Goal: Information Seeking & Learning: Find contact information

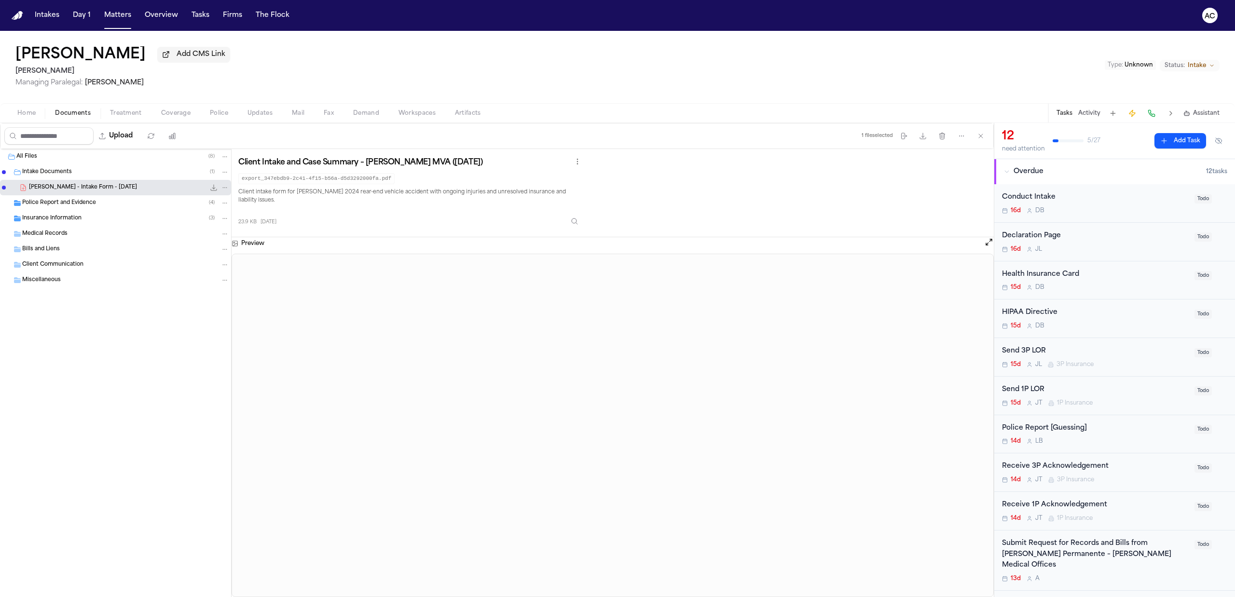
click at [58, 170] on span "Intake Documents" at bounding box center [47, 172] width 50 height 8
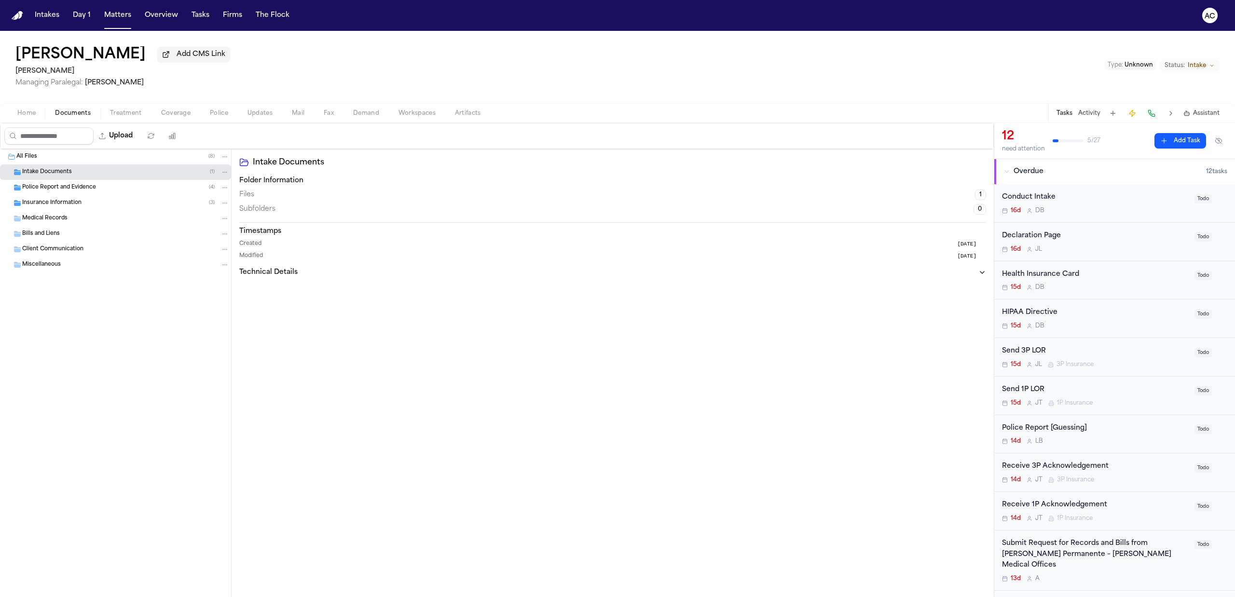
click at [58, 170] on span "Intake Documents" at bounding box center [47, 172] width 50 height 8
click at [58, 174] on span "Intake Documents" at bounding box center [47, 172] width 50 height 8
click at [1102, 556] on div "Submit Request for Records and Bills from [PERSON_NAME] Permanente – [PERSON_NA…" at bounding box center [1095, 554] width 187 height 33
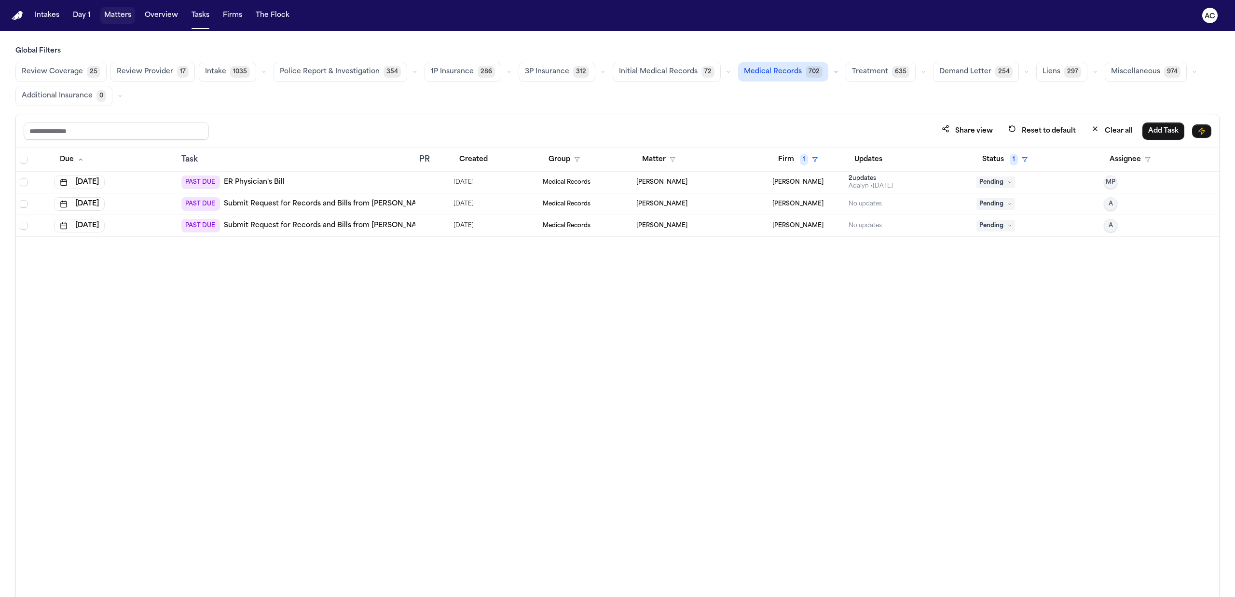
drag, startPoint x: 120, startPoint y: 12, endPoint x: 151, endPoint y: 11, distance: 31.4
click at [120, 12] on button "Matters" at bounding box center [117, 15] width 35 height 17
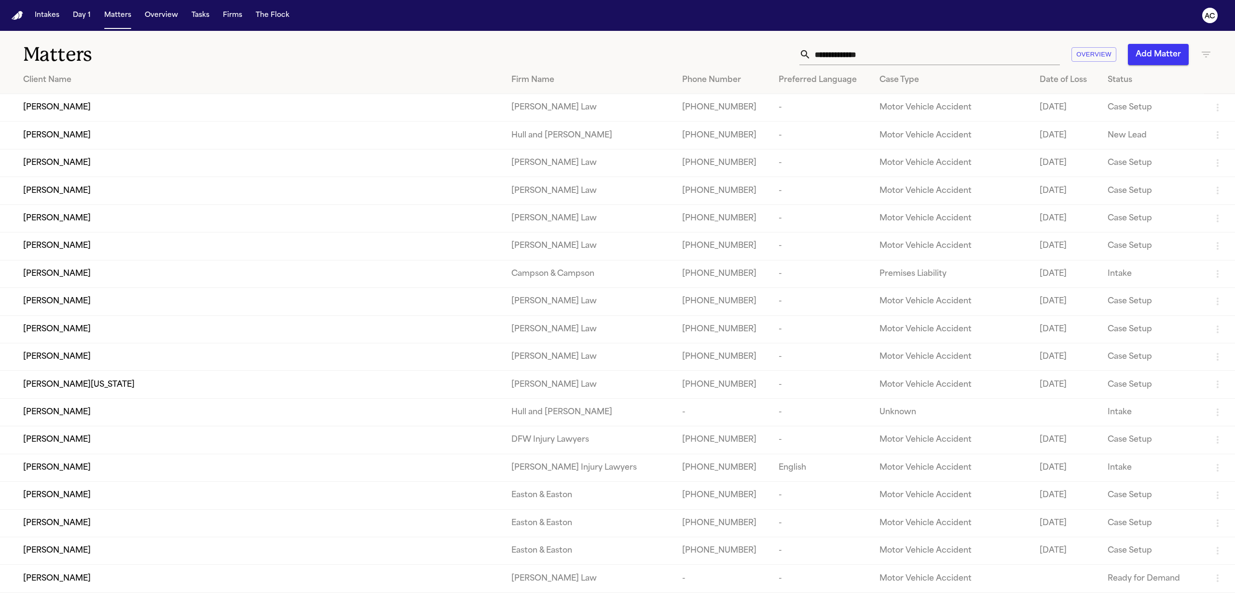
click at [912, 62] on input "text" at bounding box center [935, 54] width 249 height 21
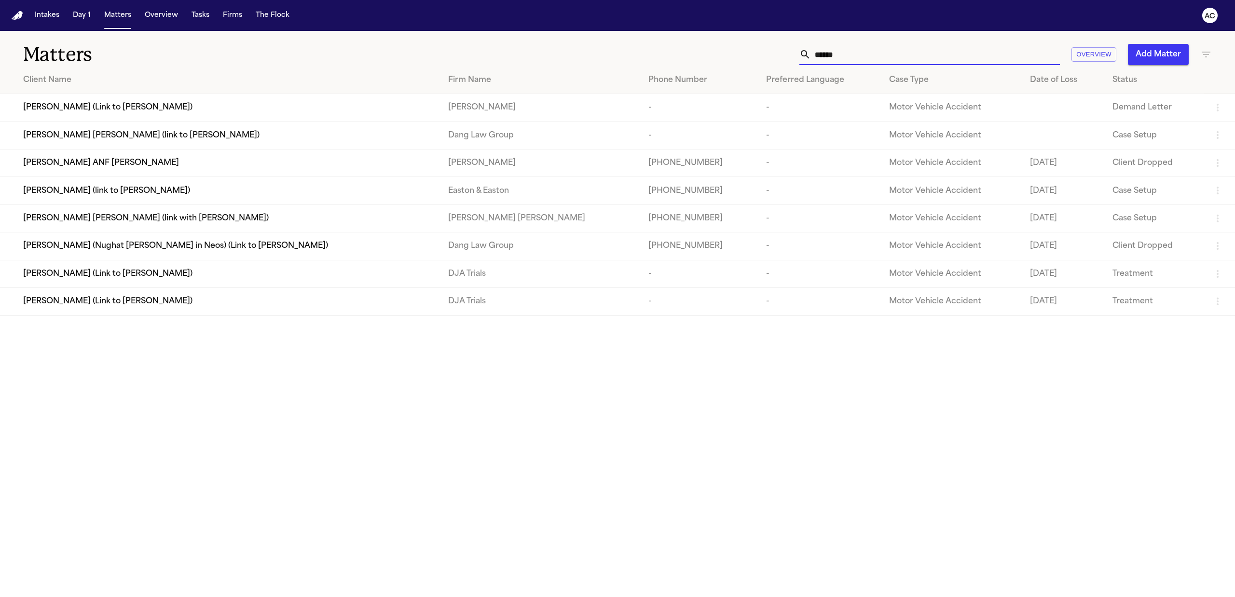
type input "******"
click at [78, 302] on span "[PERSON_NAME] (Link to [PERSON_NAME])" at bounding box center [107, 302] width 169 height 12
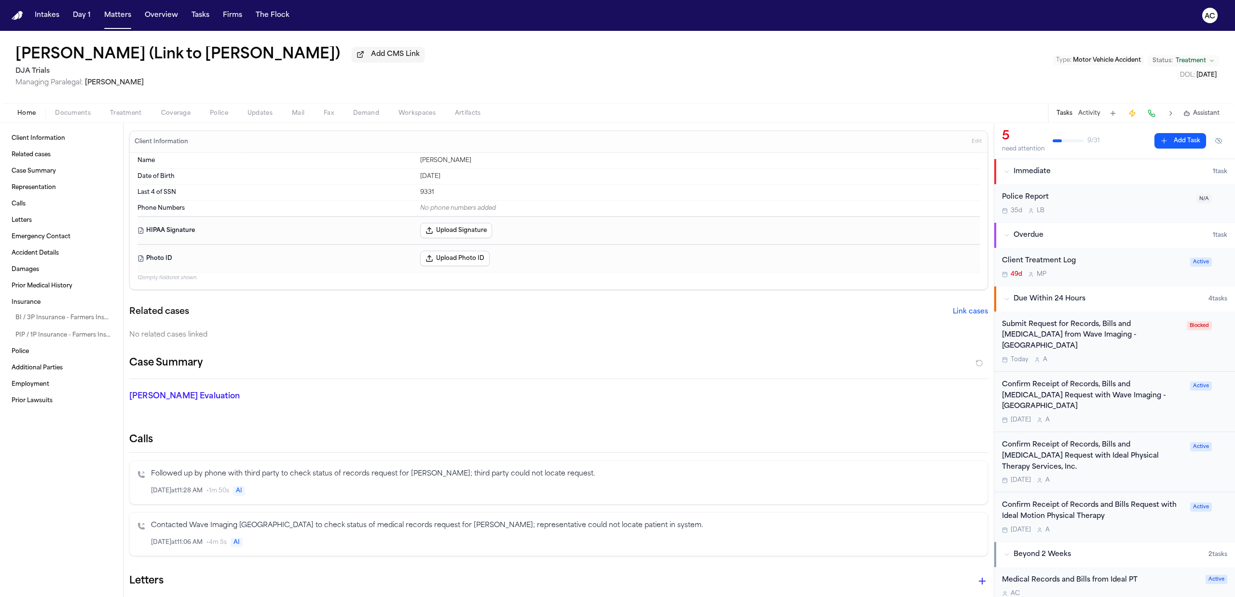
click at [1076, 384] on div "Confirm Receipt of Records, Bills and [MEDICAL_DATA] Request with Wave Imaging …" at bounding box center [1093, 396] width 182 height 33
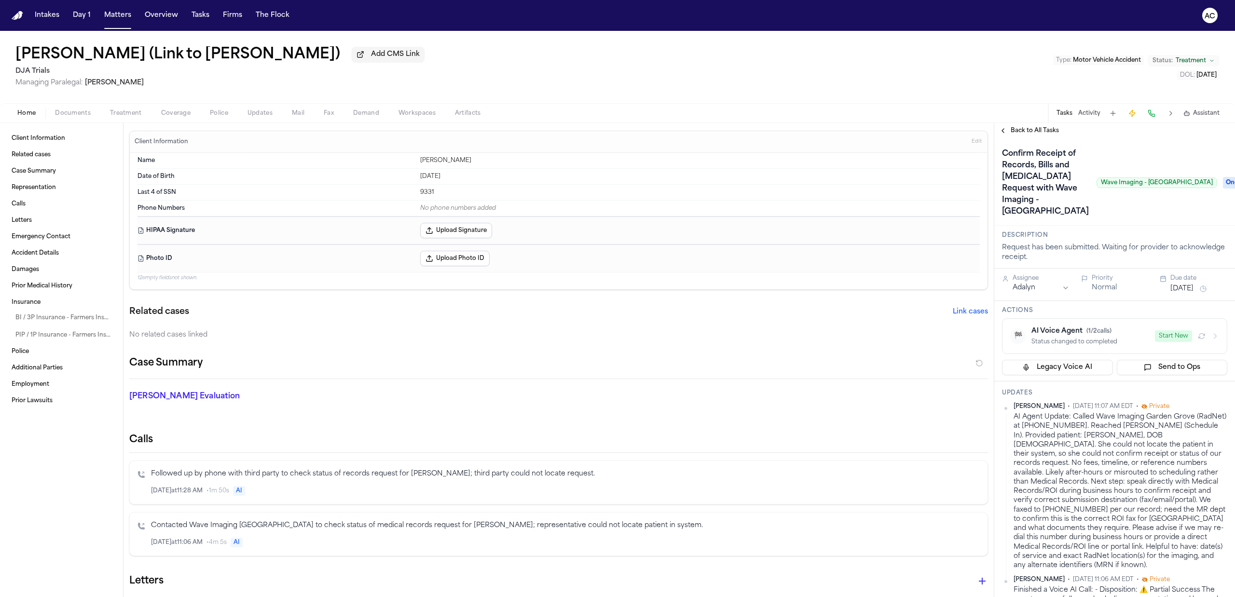
click at [1035, 131] on span "Back to All Tasks" at bounding box center [1035, 131] width 48 height 8
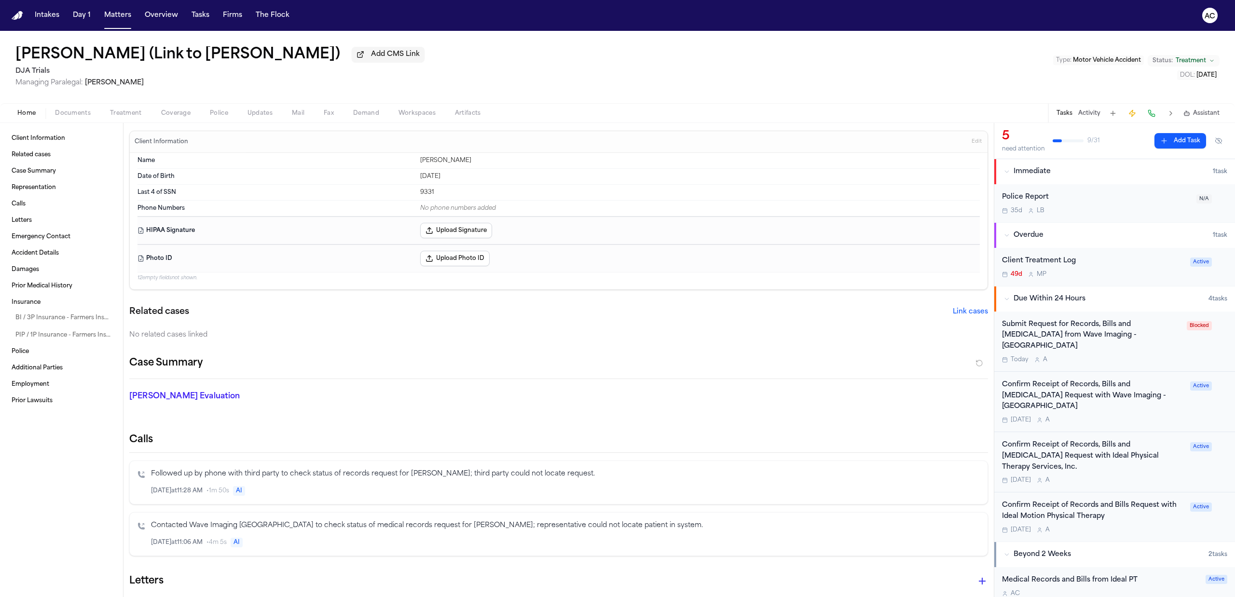
click at [1080, 440] on div "Confirm Receipt of Records, Bills and [MEDICAL_DATA] Request with Ideal Physica…" at bounding box center [1093, 456] width 182 height 33
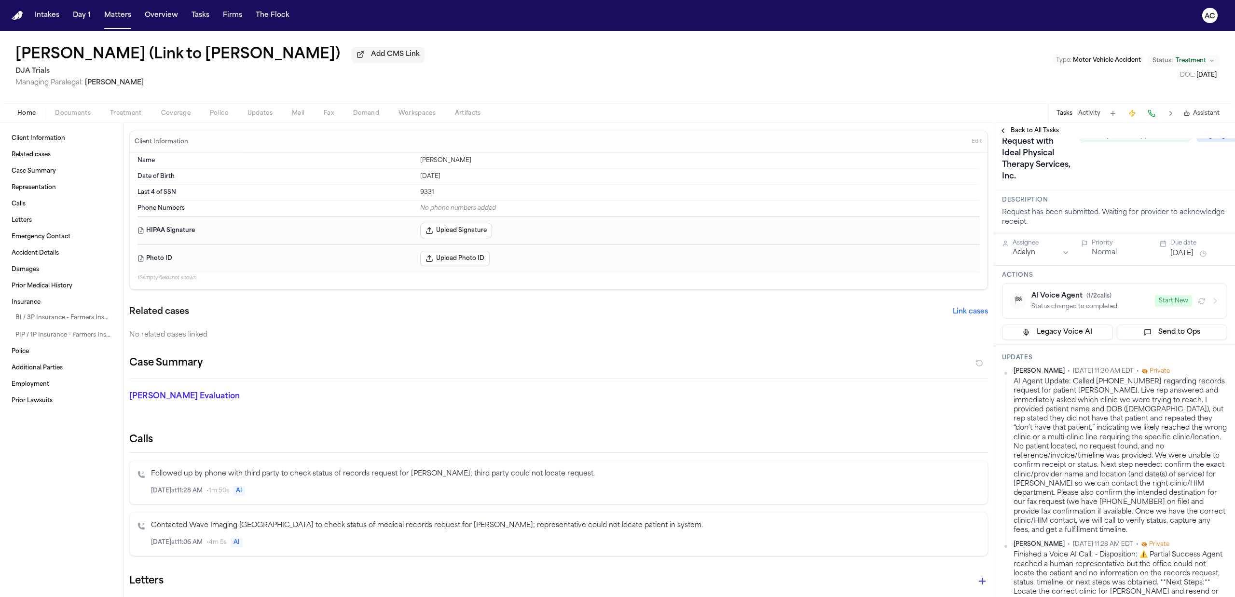
scroll to position [128, 0]
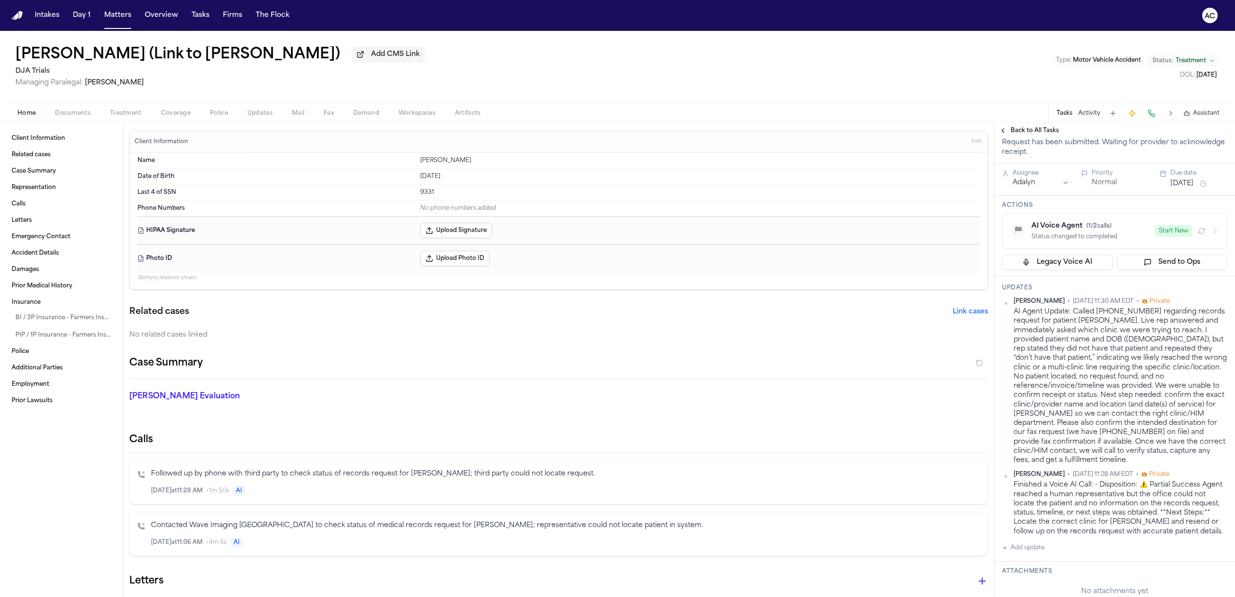
click at [1035, 127] on span "Back to All Tasks" at bounding box center [1035, 131] width 48 height 8
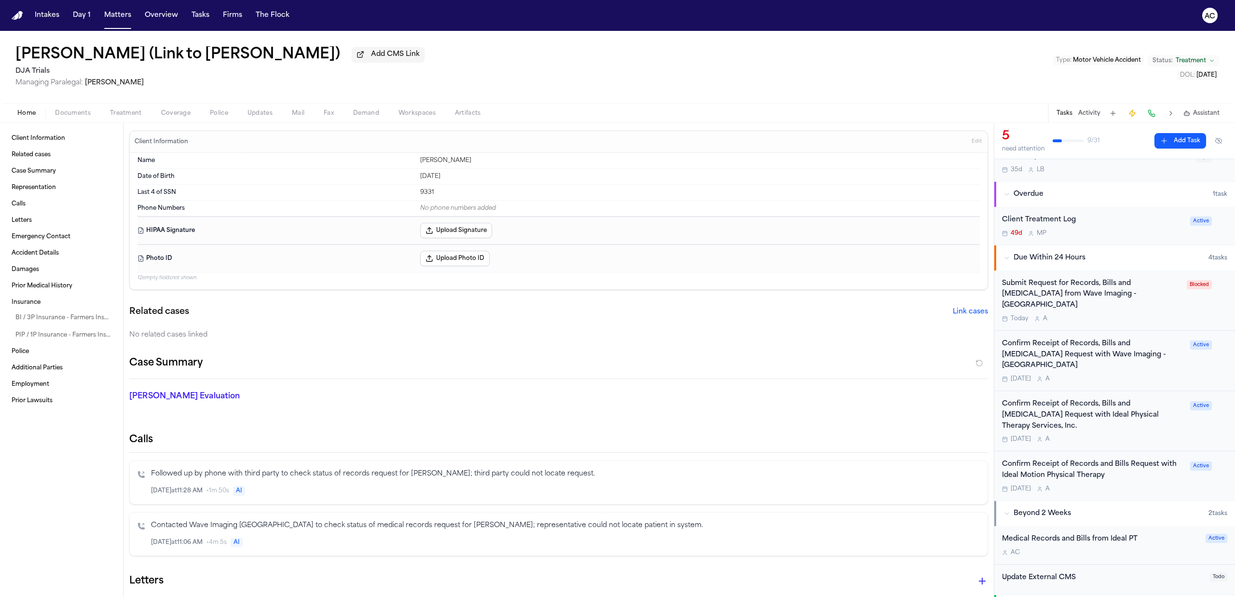
scroll to position [64, 0]
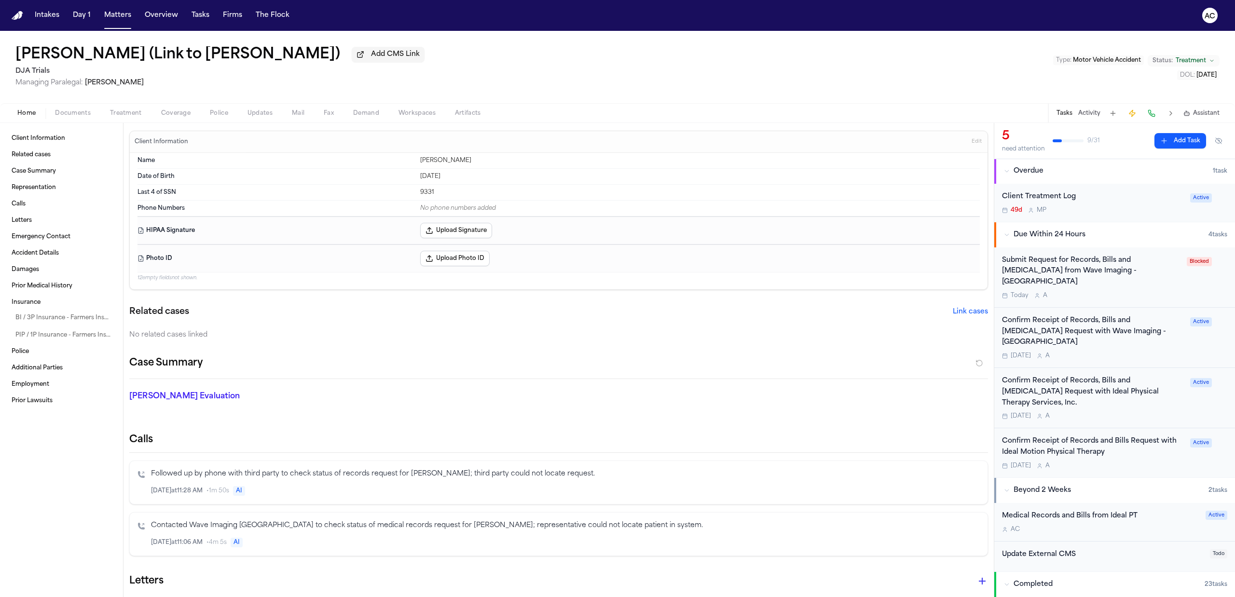
click at [1076, 436] on div "Confirm Receipt of Records and Bills Request with Ideal Motion Physical Therapy" at bounding box center [1093, 447] width 182 height 22
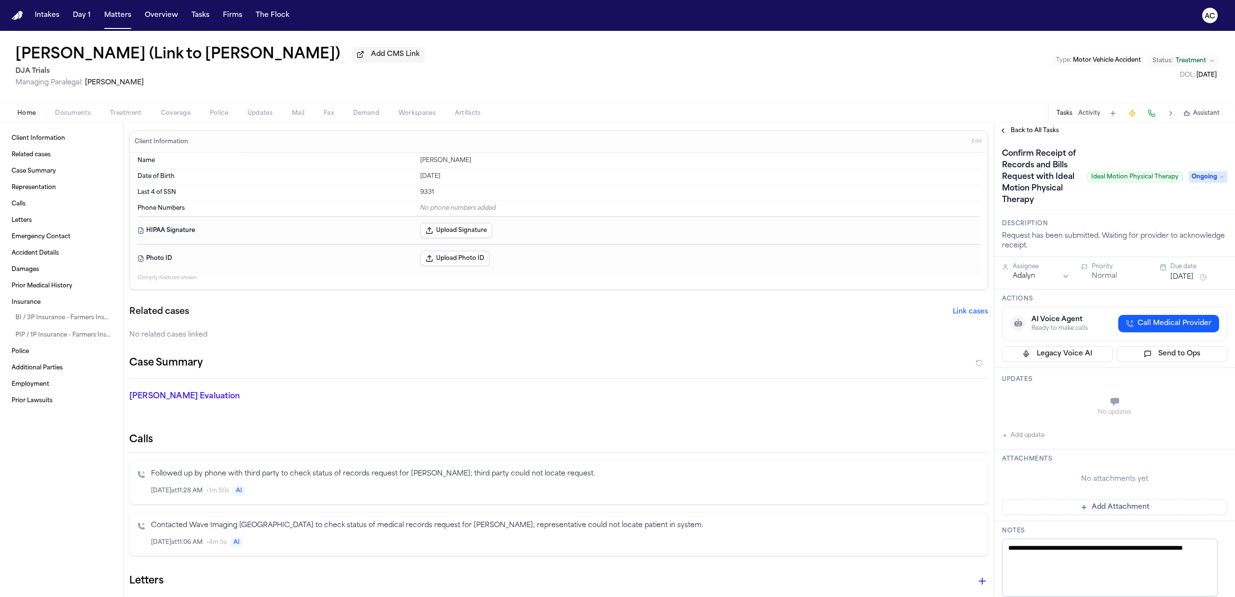
click at [1043, 129] on span "Back to All Tasks" at bounding box center [1035, 131] width 48 height 8
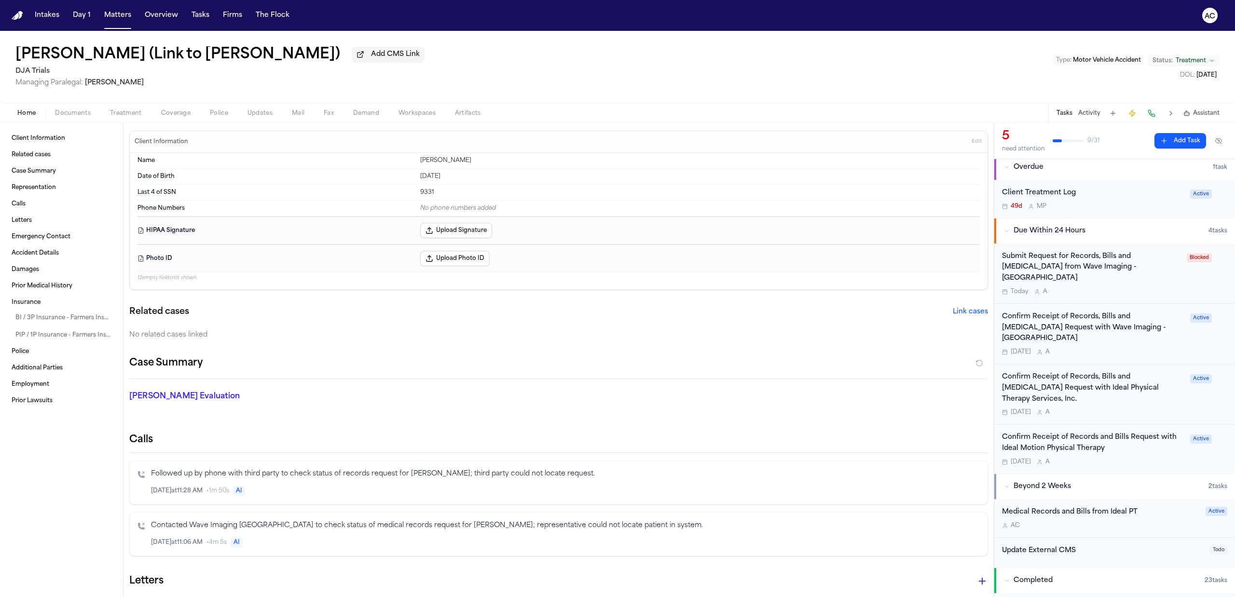
scroll to position [128, 0]
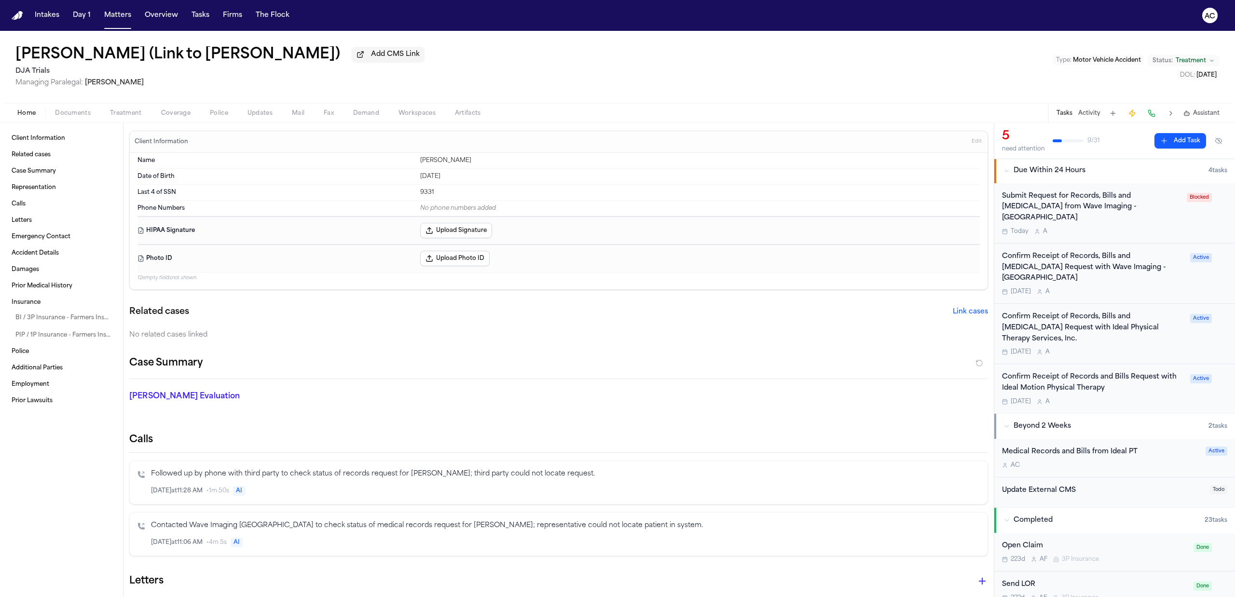
click at [1107, 447] on div "Medical Records and Bills from Ideal PT" at bounding box center [1101, 452] width 198 height 11
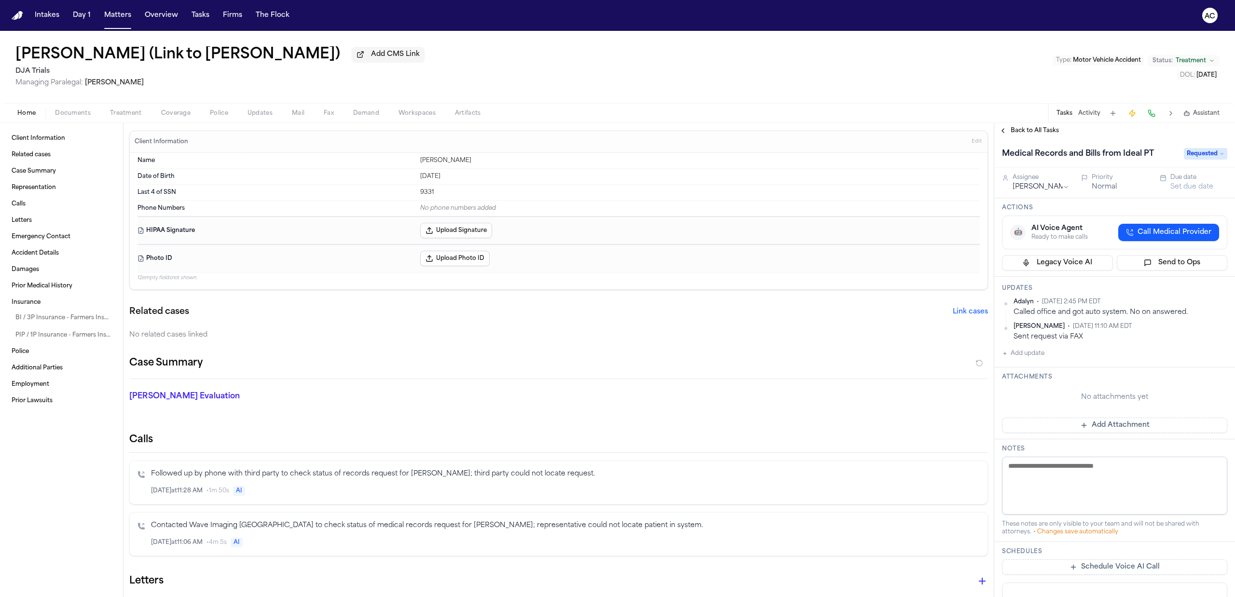
click at [1035, 127] on span "Back to All Tasks" at bounding box center [1035, 131] width 48 height 8
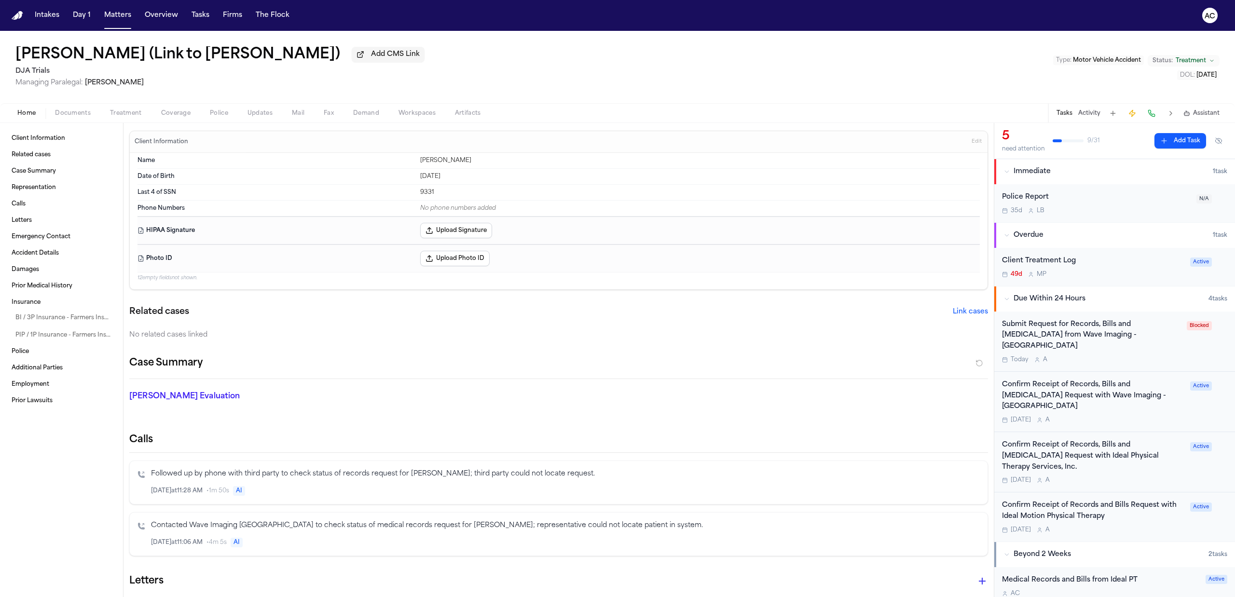
click at [1068, 329] on div "Submit Request for Records, Bills and [MEDICAL_DATA] from Wave Imaging - [GEOGR…" at bounding box center [1091, 335] width 179 height 33
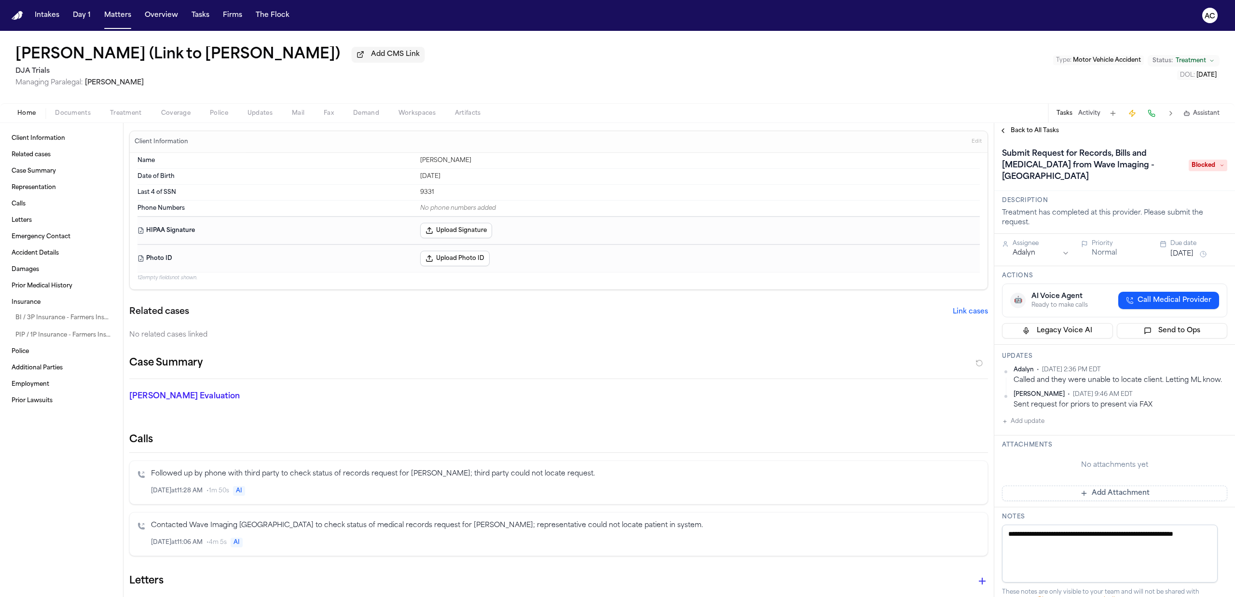
click at [1043, 129] on span "Back to All Tasks" at bounding box center [1035, 131] width 48 height 8
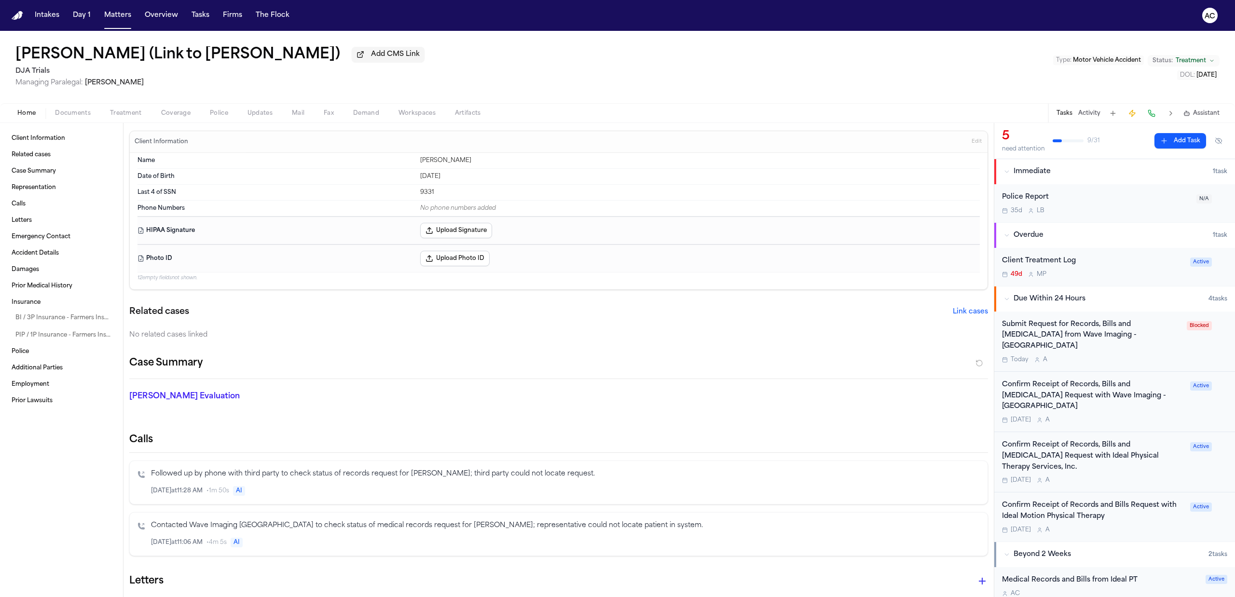
click at [1049, 380] on div "Confirm Receipt of Records, Bills and [MEDICAL_DATA] Request with Wave Imaging …" at bounding box center [1093, 396] width 182 height 33
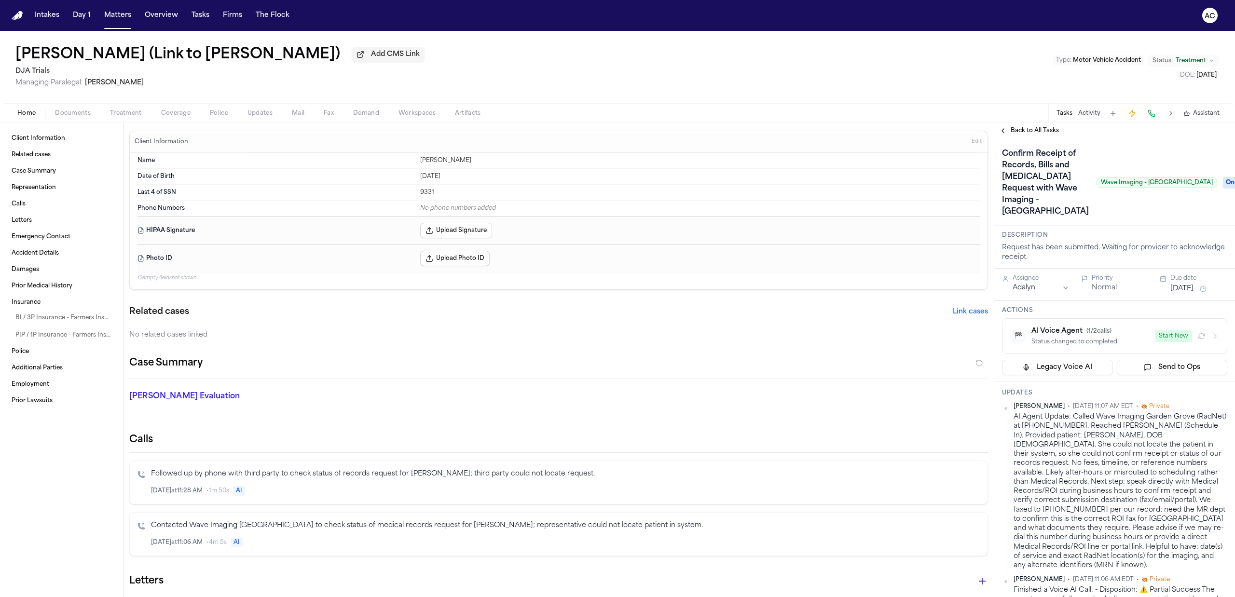
click at [1056, 132] on span "Back to All Tasks" at bounding box center [1035, 131] width 48 height 8
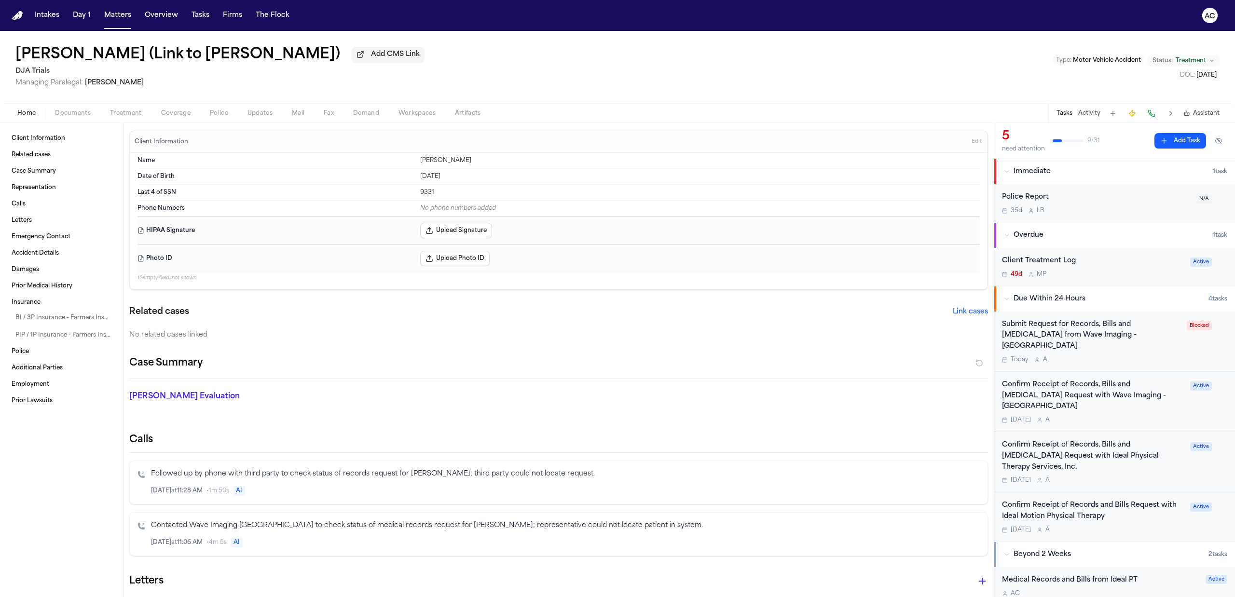
scroll to position [64, 0]
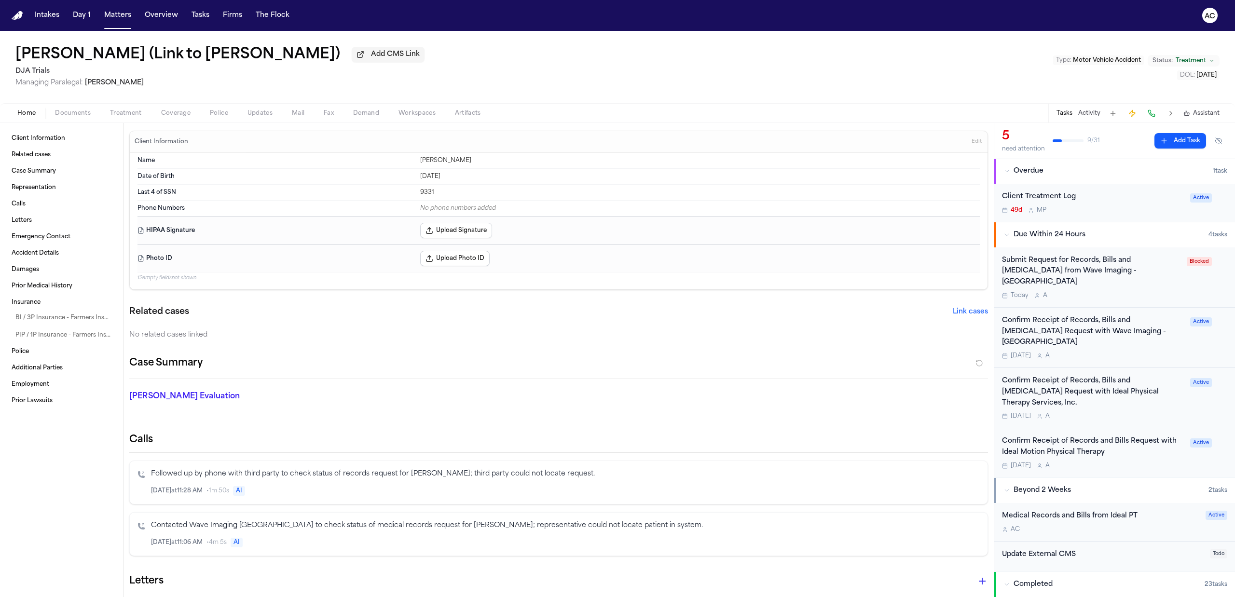
click at [1044, 376] on div "Confirm Receipt of Records, Bills and [MEDICAL_DATA] Request with Ideal Physica…" at bounding box center [1093, 392] width 182 height 33
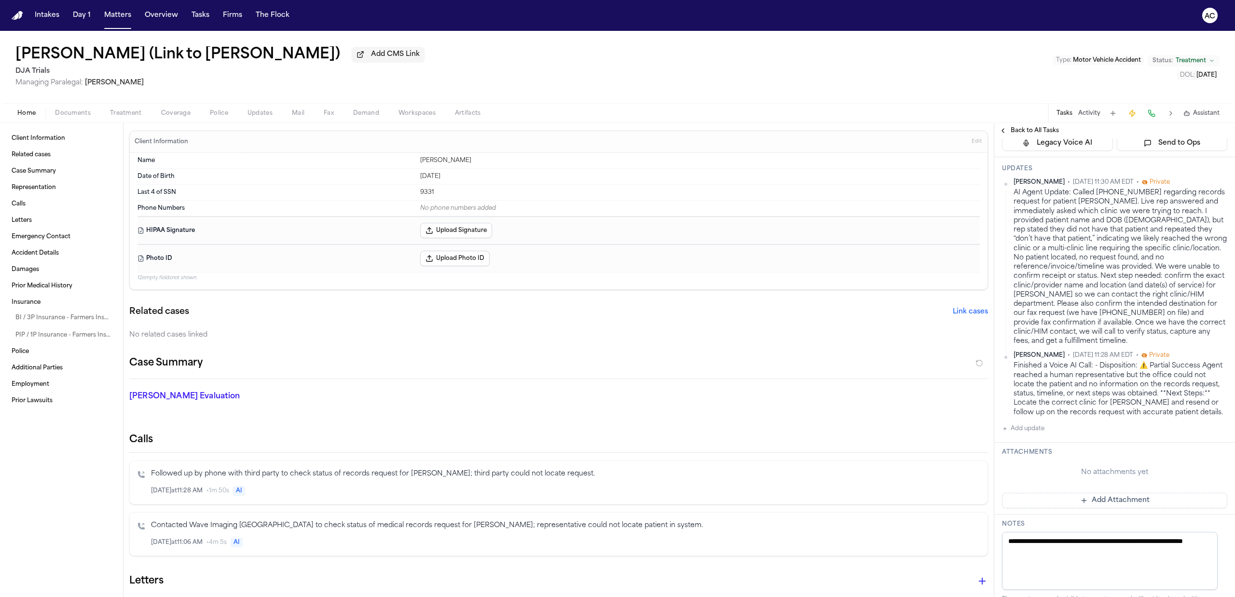
scroll to position [257, 0]
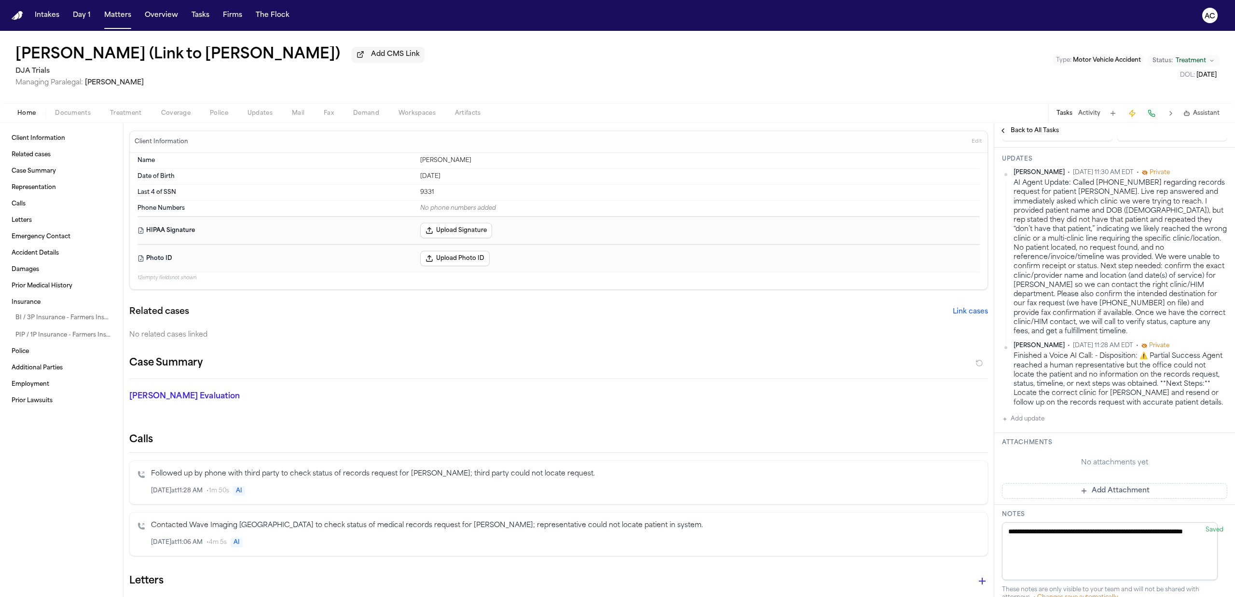
click at [1038, 131] on span "Back to All Tasks" at bounding box center [1035, 131] width 48 height 8
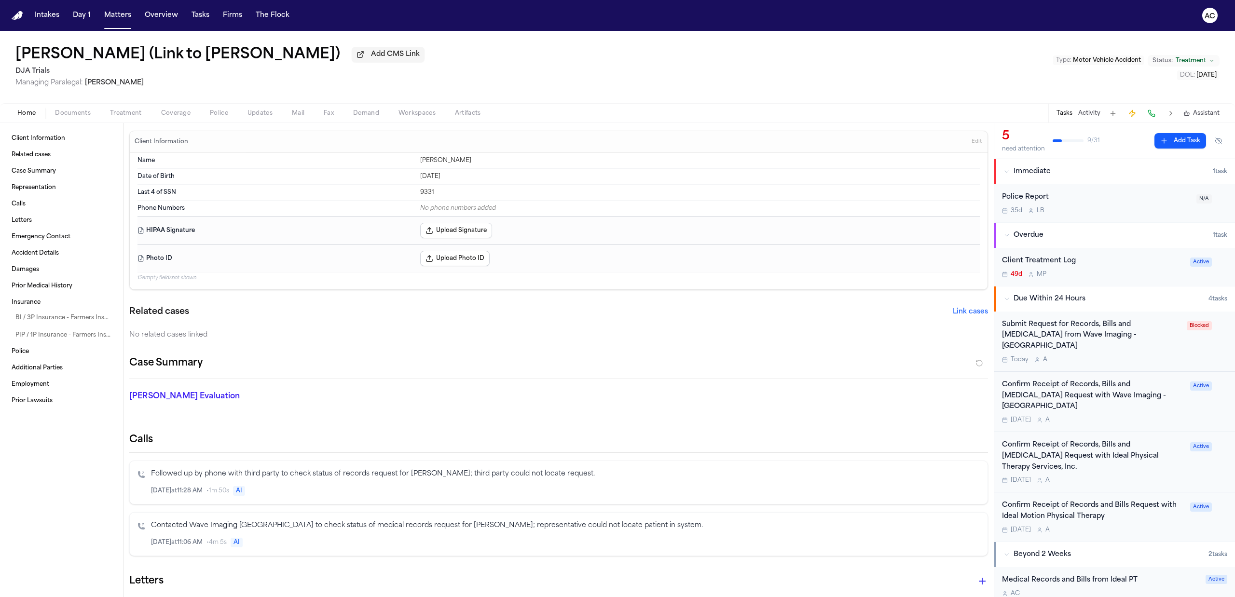
click at [1097, 382] on div "Confirm Receipt of Records, Bills and [MEDICAL_DATA] Request with Wave Imaging …" at bounding box center [1093, 396] width 182 height 33
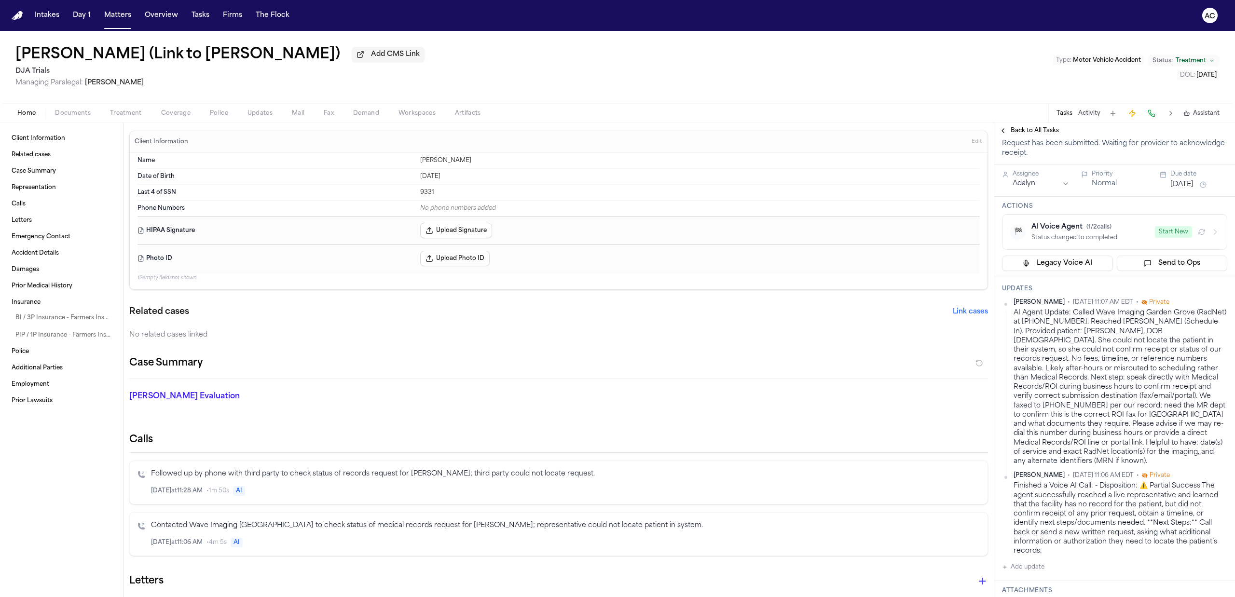
scroll to position [128, 0]
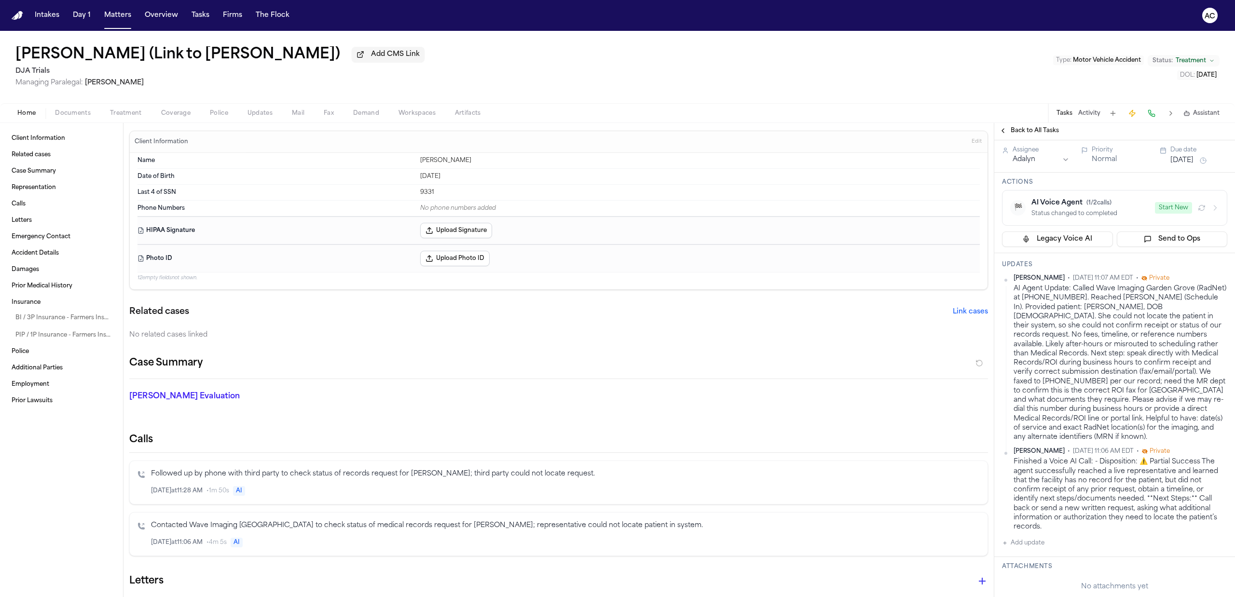
click at [1032, 122] on div "Home Documents Treatment Coverage Police Updates Mail Fax Demand Workspaces Art…" at bounding box center [617, 112] width 1235 height 19
click at [1037, 127] on span "Back to All Tasks" at bounding box center [1035, 131] width 48 height 8
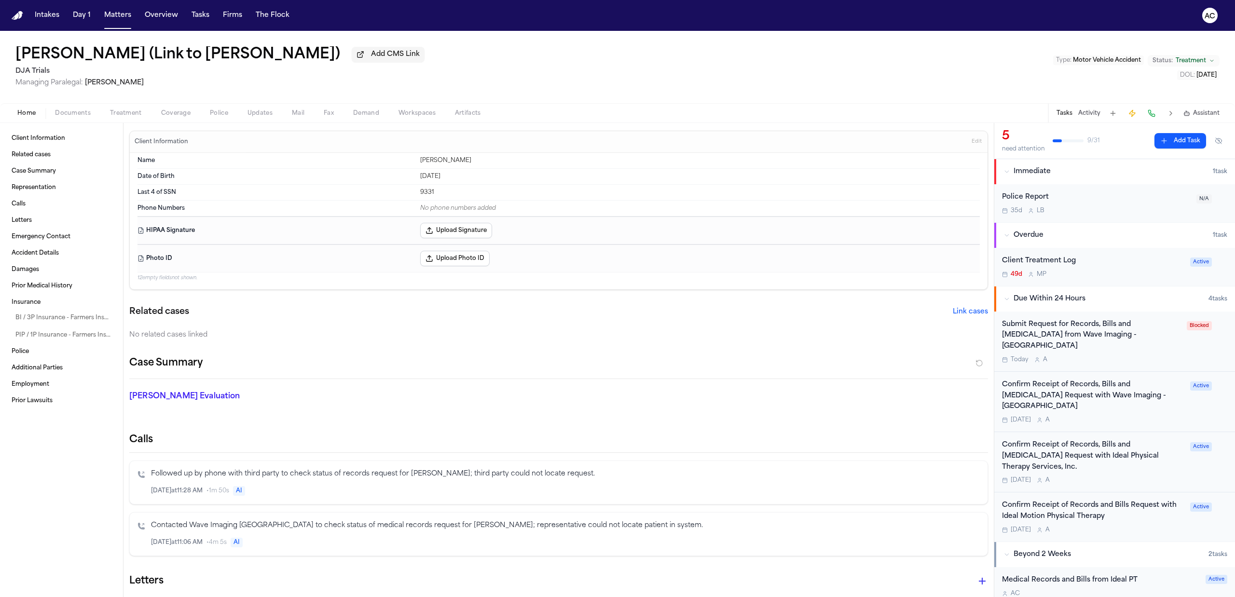
click at [1070, 331] on div "Submit Request for Records, Bills and [MEDICAL_DATA] from Wave Imaging - [GEOGR…" at bounding box center [1091, 335] width 179 height 33
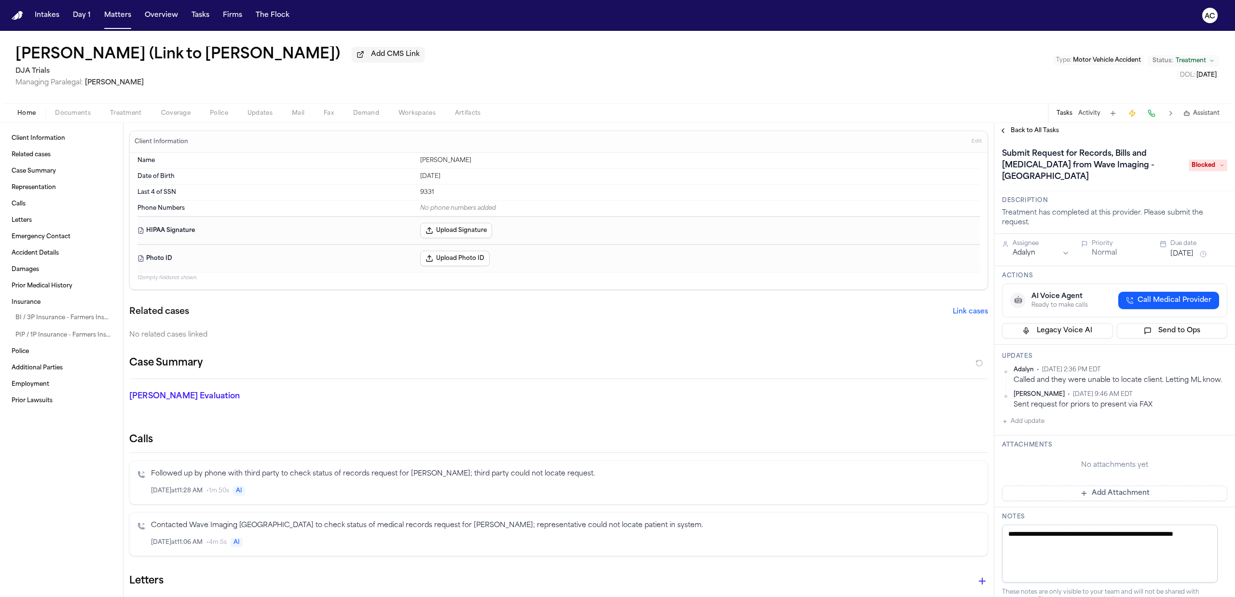
click at [1050, 125] on div "Back to All Tasks" at bounding box center [1114, 130] width 241 height 15
click at [1047, 130] on span "Back to All Tasks" at bounding box center [1035, 131] width 48 height 8
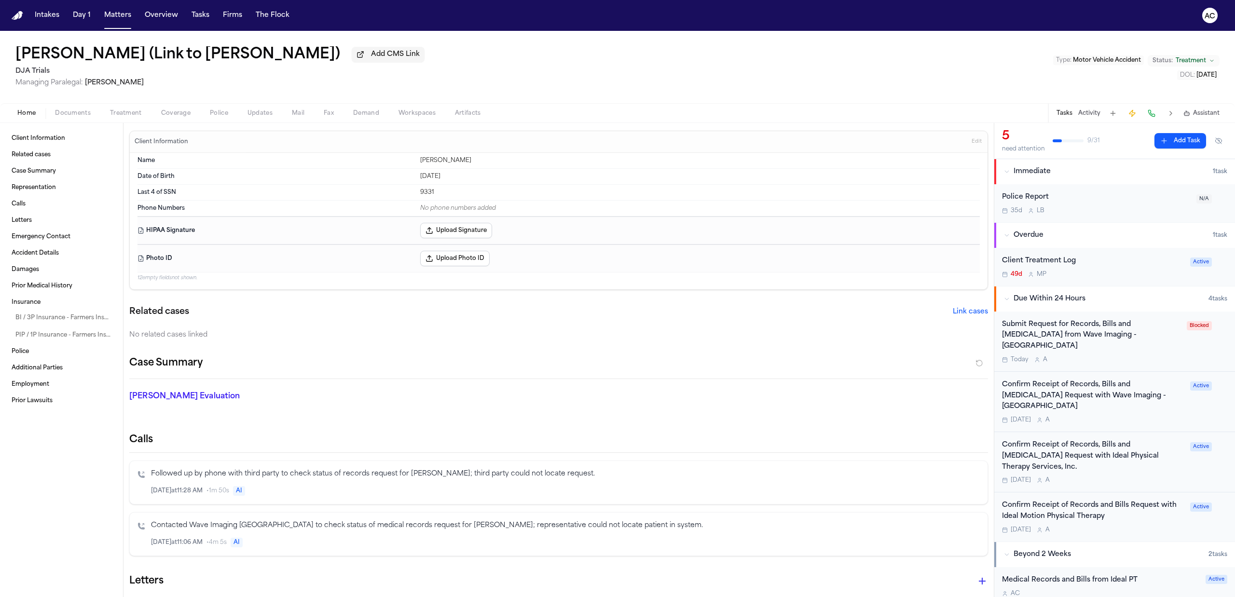
click at [1076, 383] on div "Confirm Receipt of Records, Bills and [MEDICAL_DATA] Request with Wave Imaging …" at bounding box center [1093, 396] width 182 height 33
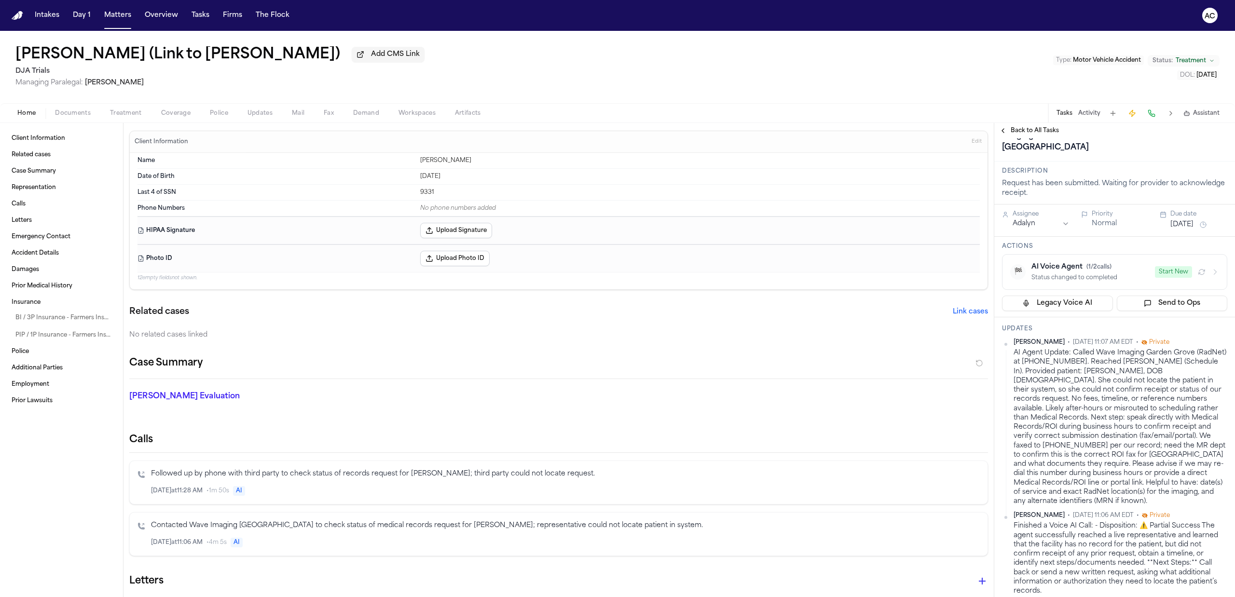
scroll to position [128, 0]
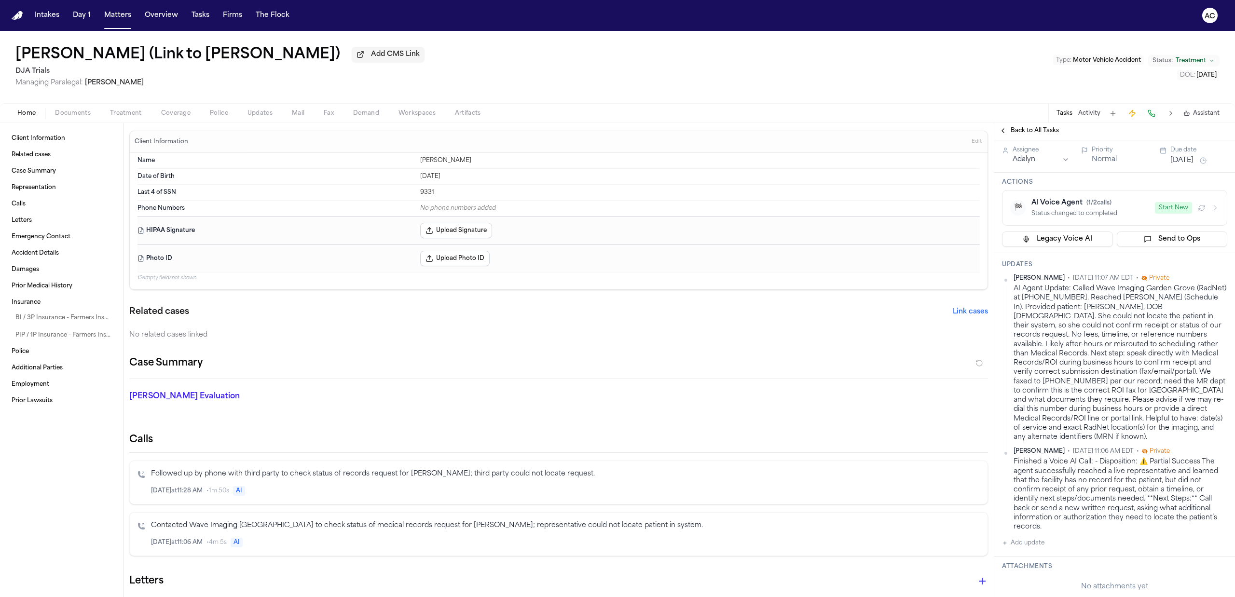
click at [1051, 124] on div "Back to All Tasks" at bounding box center [1114, 130] width 241 height 15
click at [1056, 130] on span "Back to All Tasks" at bounding box center [1035, 131] width 48 height 8
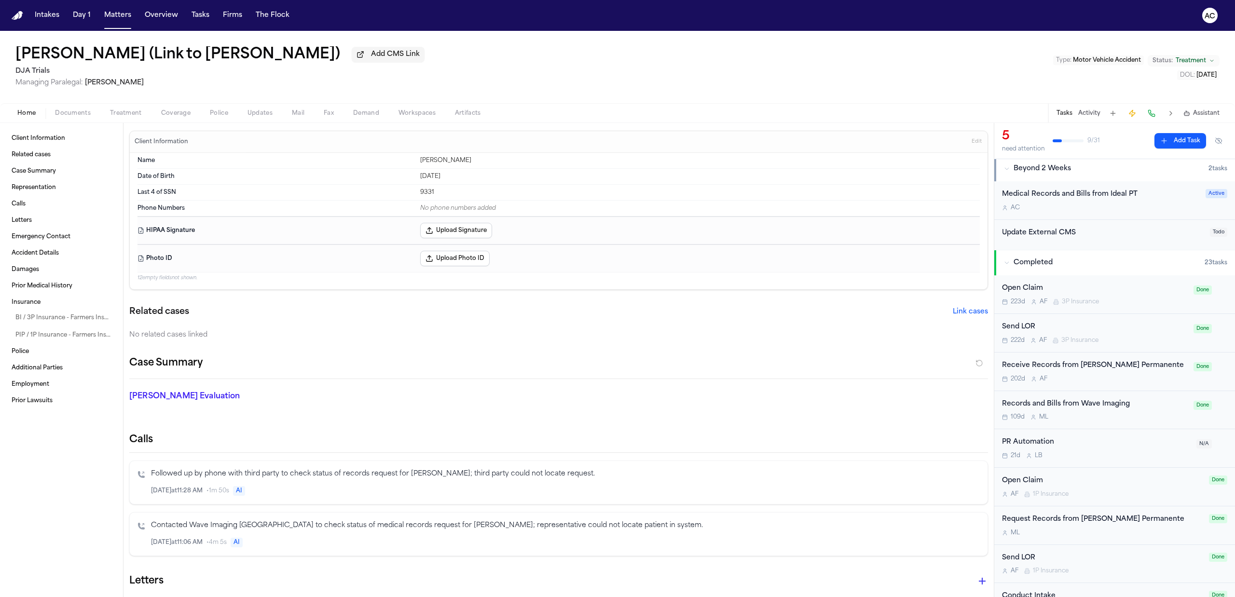
scroll to position [450, 0]
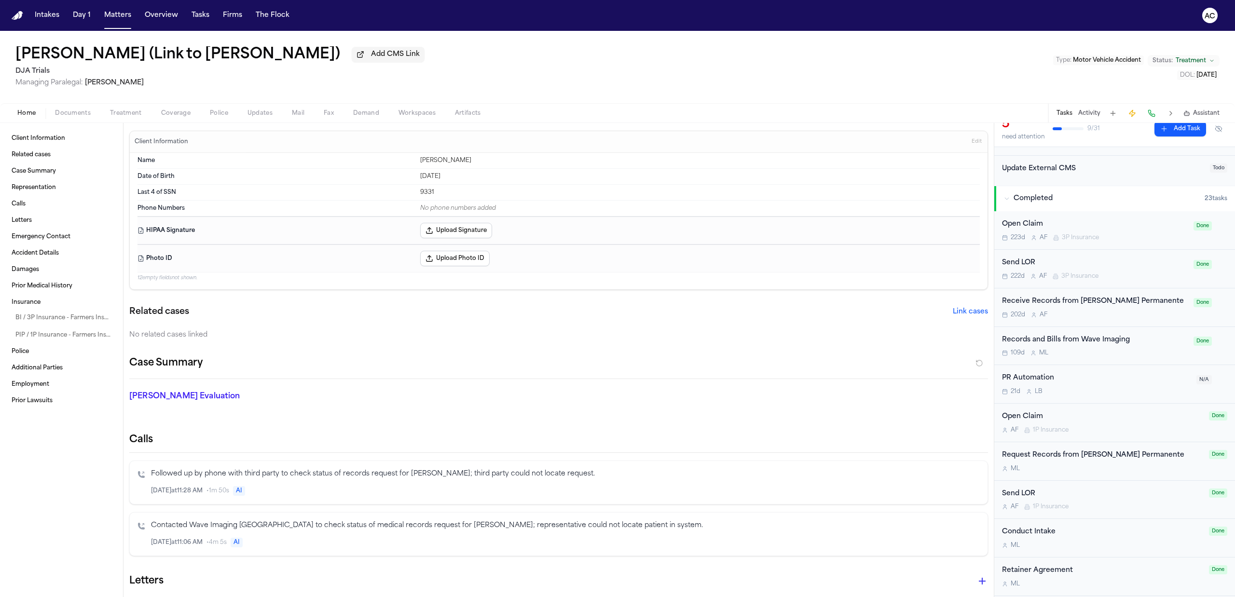
click at [1105, 335] on div "Records and Bills from Wave Imaging" at bounding box center [1095, 340] width 186 height 11
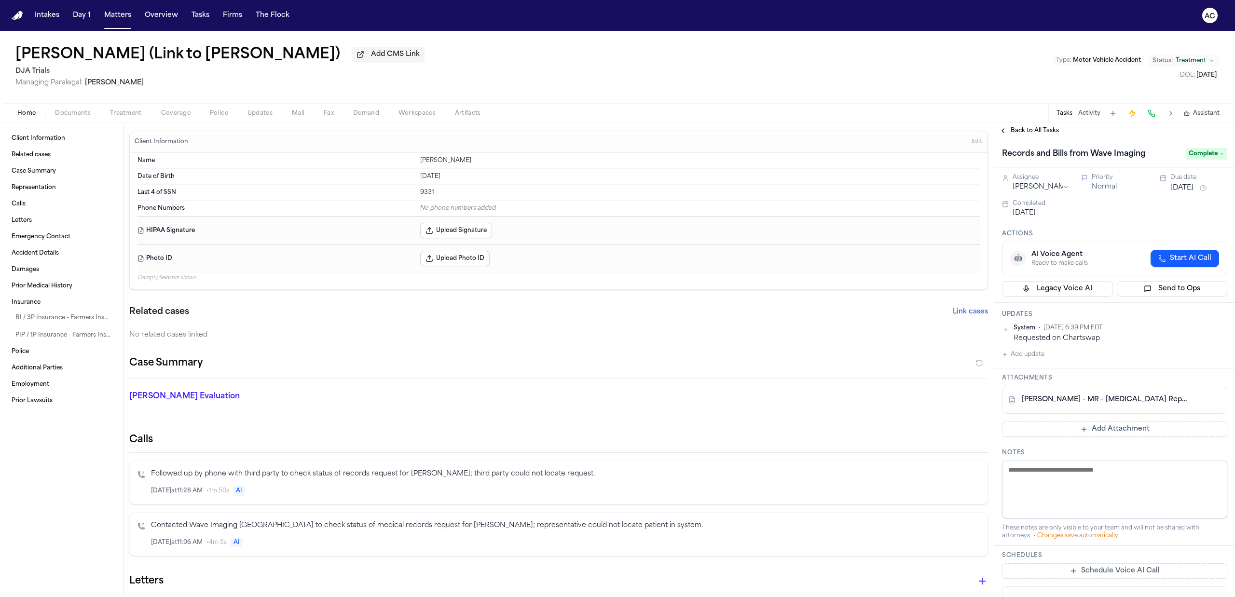
click at [1035, 128] on span "Back to All Tasks" at bounding box center [1035, 131] width 48 height 8
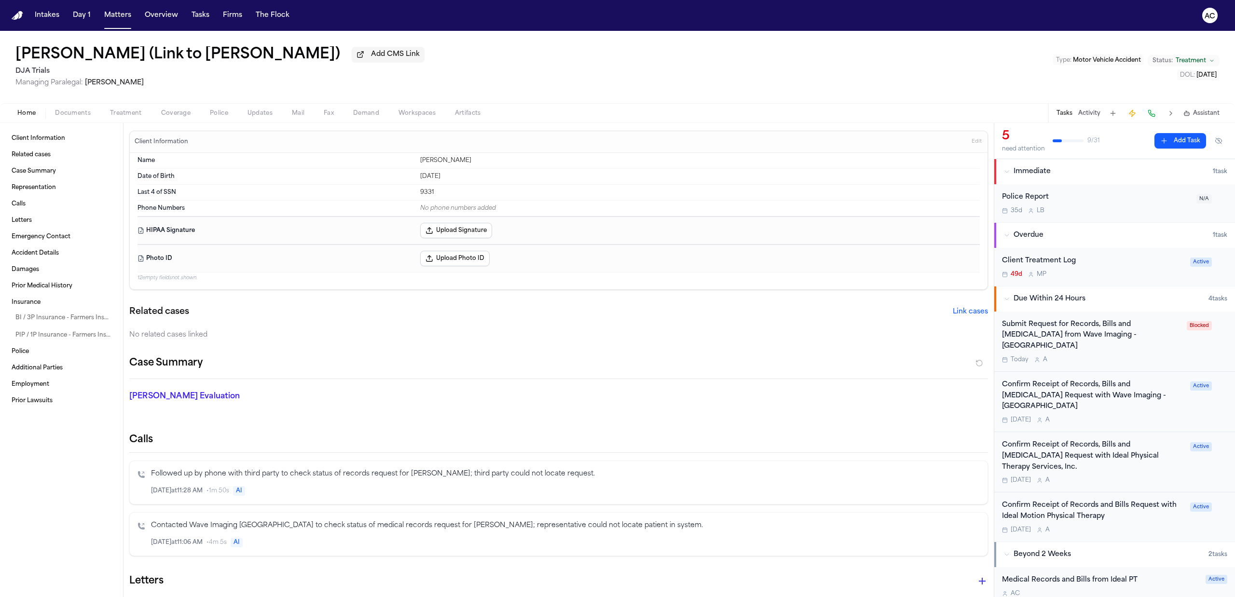
click at [1125, 385] on div "Confirm Receipt of Records, Bills and [MEDICAL_DATA] Request with Wave Imaging …" at bounding box center [1093, 396] width 182 height 33
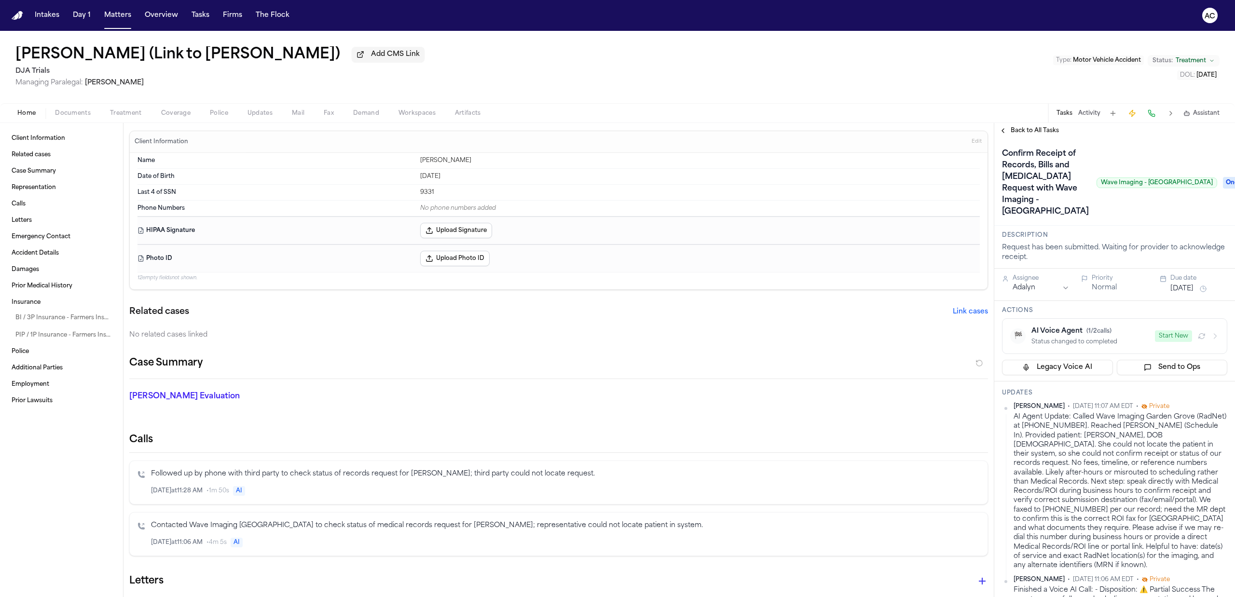
click at [1039, 127] on span "Back to All Tasks" at bounding box center [1035, 131] width 48 height 8
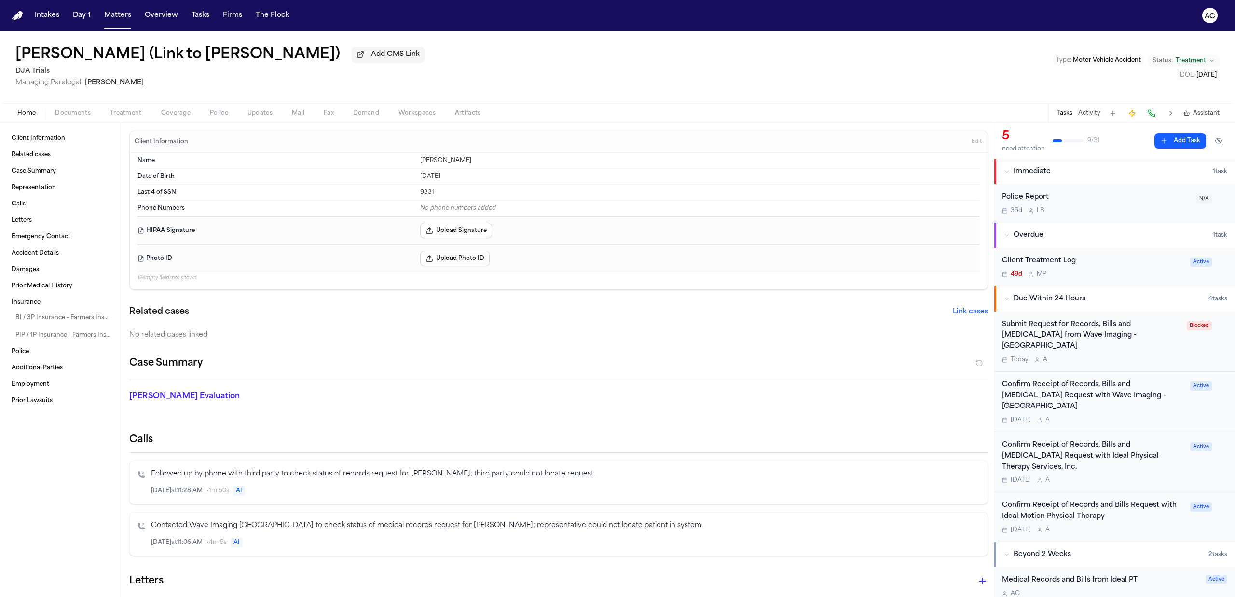
click at [1089, 440] on div "Confirm Receipt of Records, Bills and [MEDICAL_DATA] Request with Ideal Physica…" at bounding box center [1093, 456] width 182 height 33
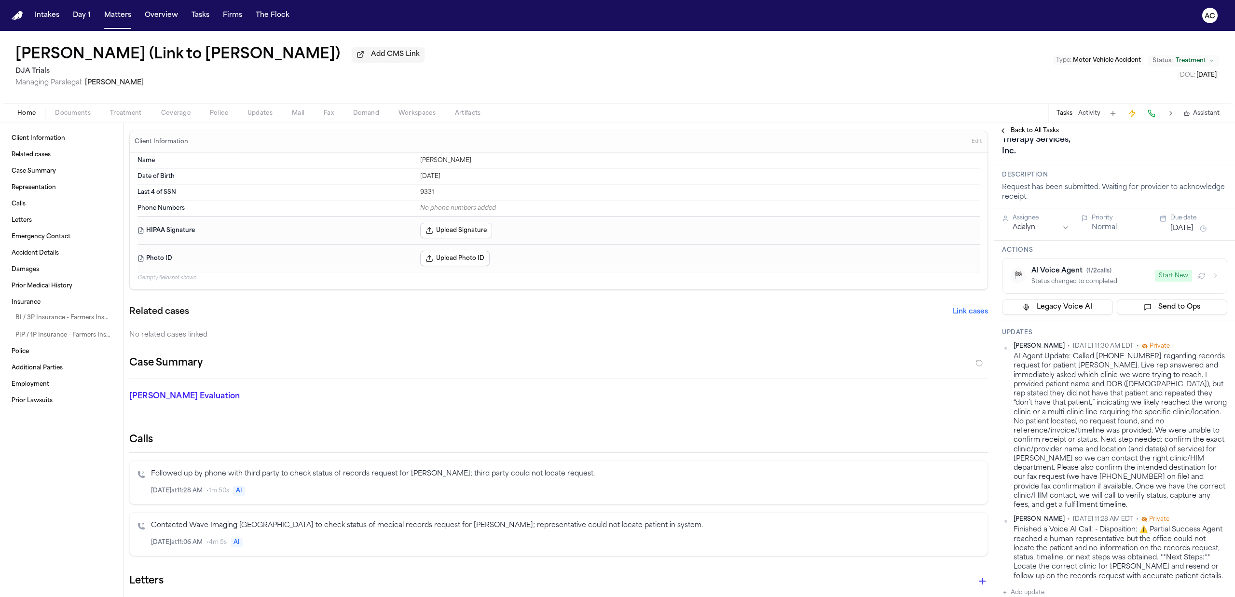
scroll to position [64, 0]
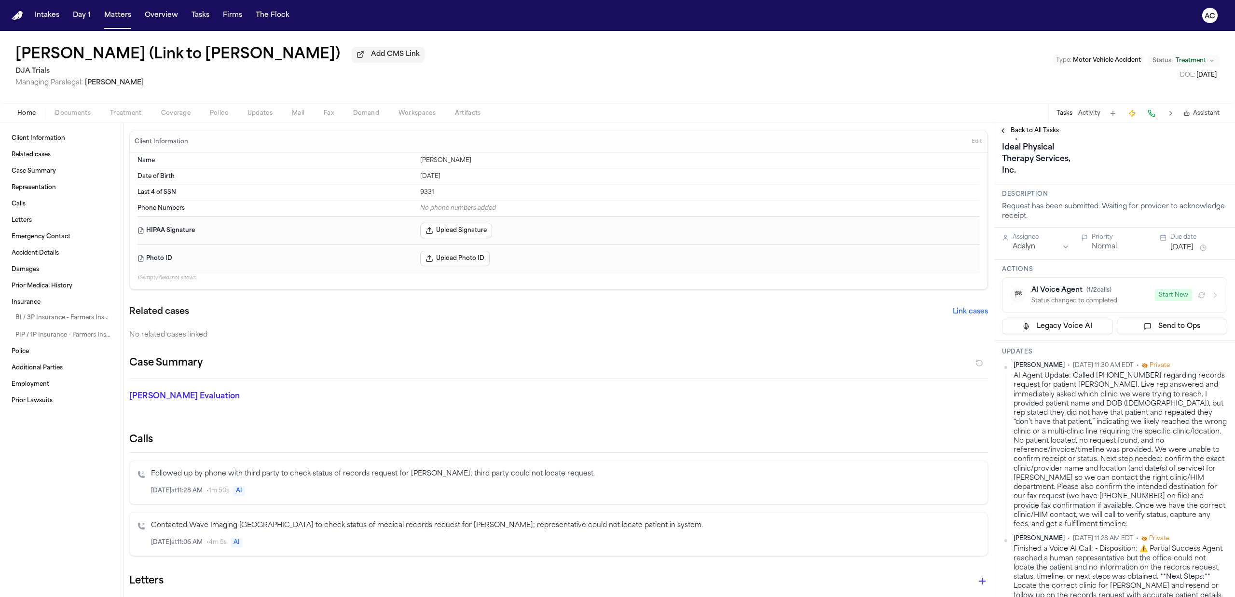
click at [1035, 129] on span "Back to All Tasks" at bounding box center [1035, 131] width 48 height 8
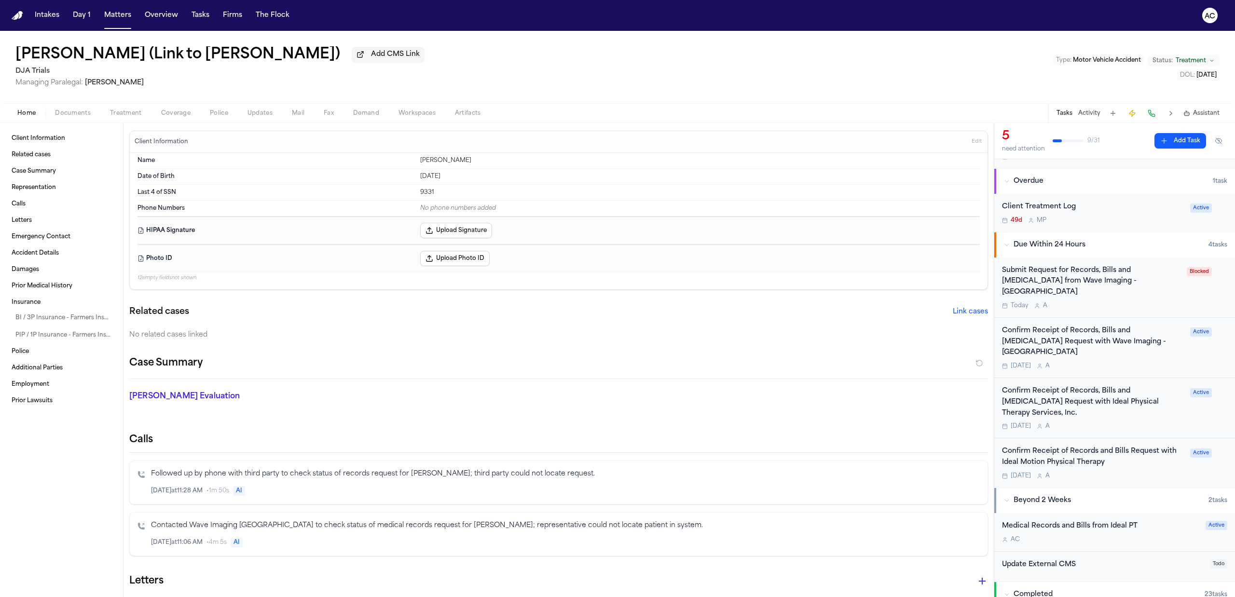
scroll to position [128, 0]
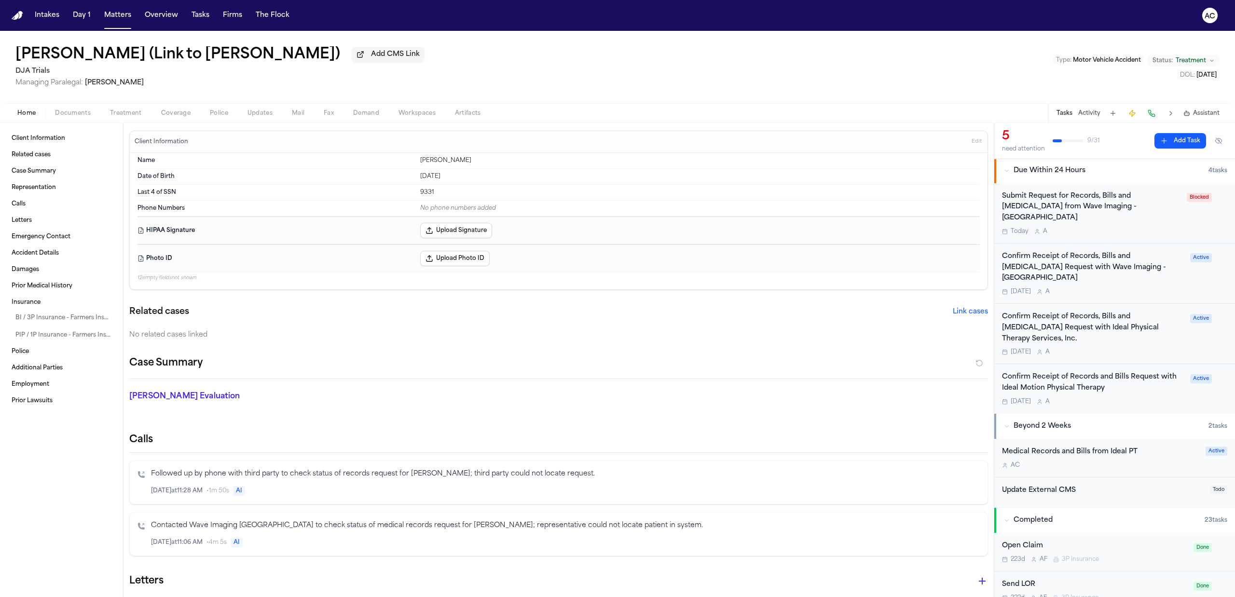
click at [1063, 372] on div "Confirm Receipt of Records and Bills Request with Ideal Motion Physical Therapy" at bounding box center [1093, 383] width 182 height 22
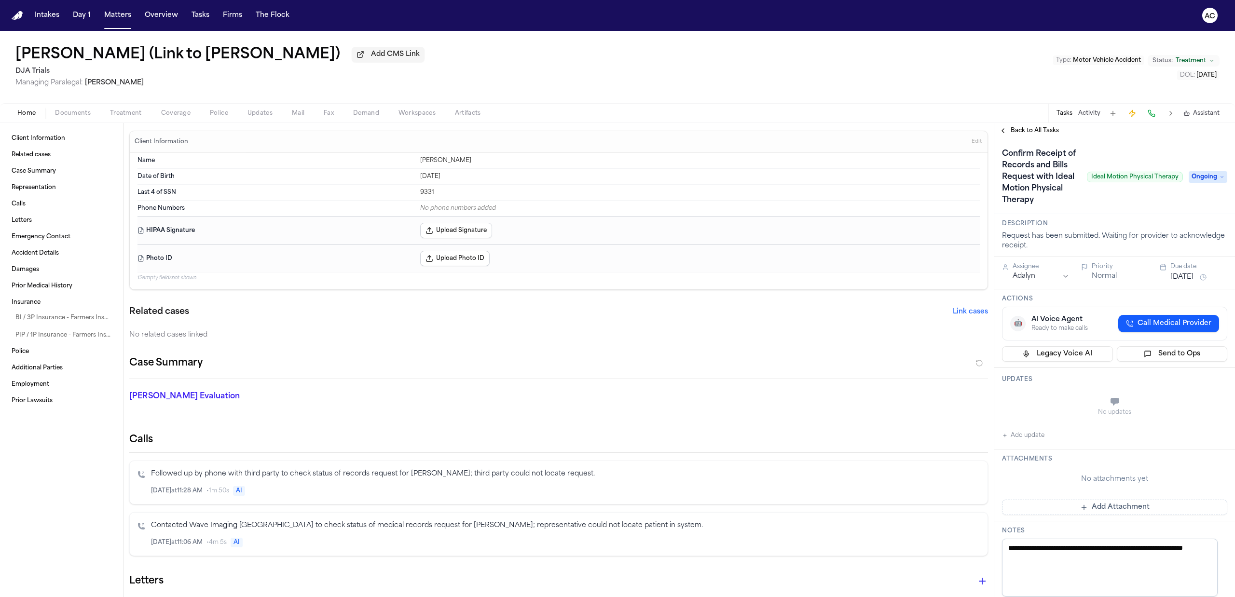
click at [1042, 128] on span "Back to All Tasks" at bounding box center [1035, 131] width 48 height 8
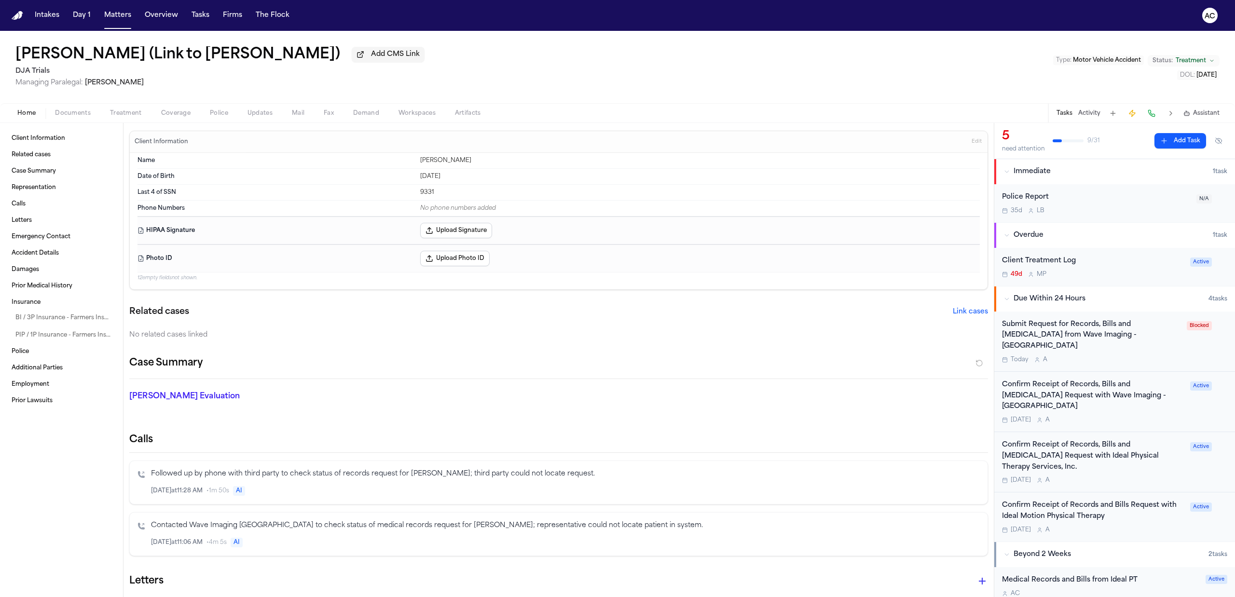
drag, startPoint x: 126, startPoint y: 111, endPoint x: 143, endPoint y: 114, distance: 16.7
click at [127, 111] on span "Treatment" at bounding box center [126, 114] width 32 height 8
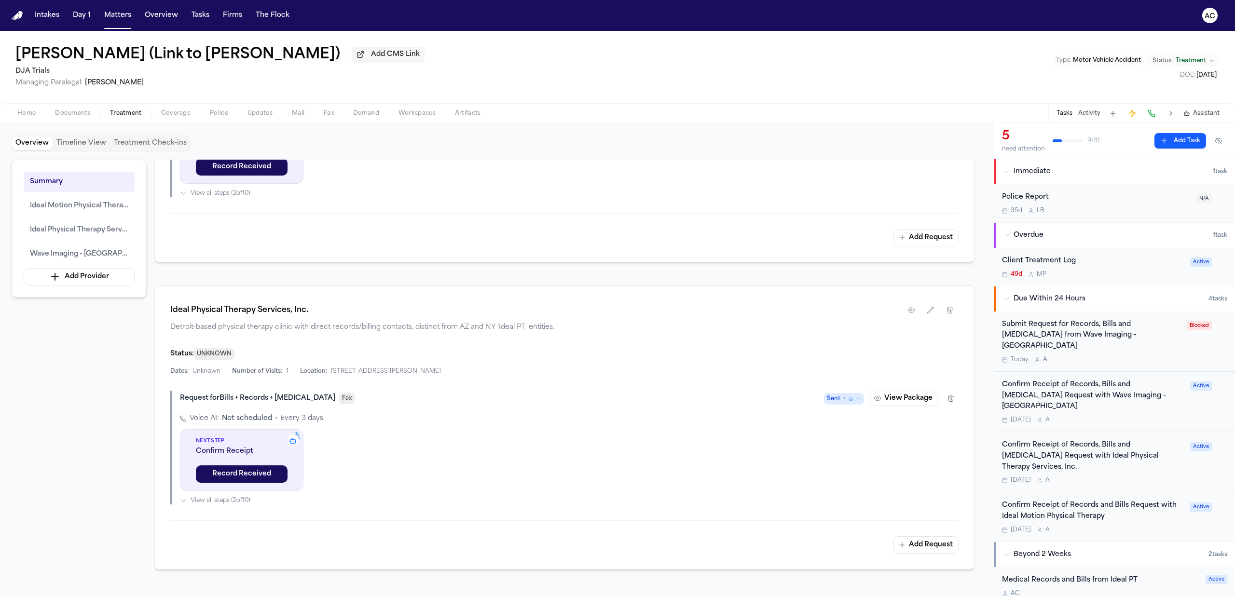
scroll to position [707, 0]
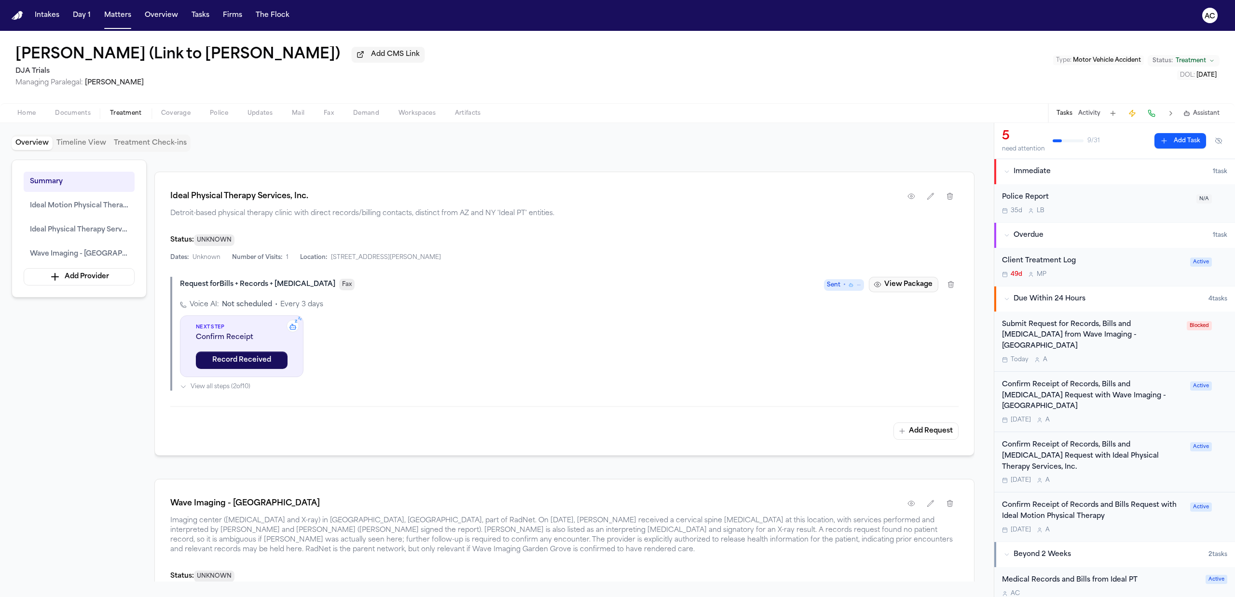
click at [902, 290] on button "View Package" at bounding box center [903, 284] width 69 height 15
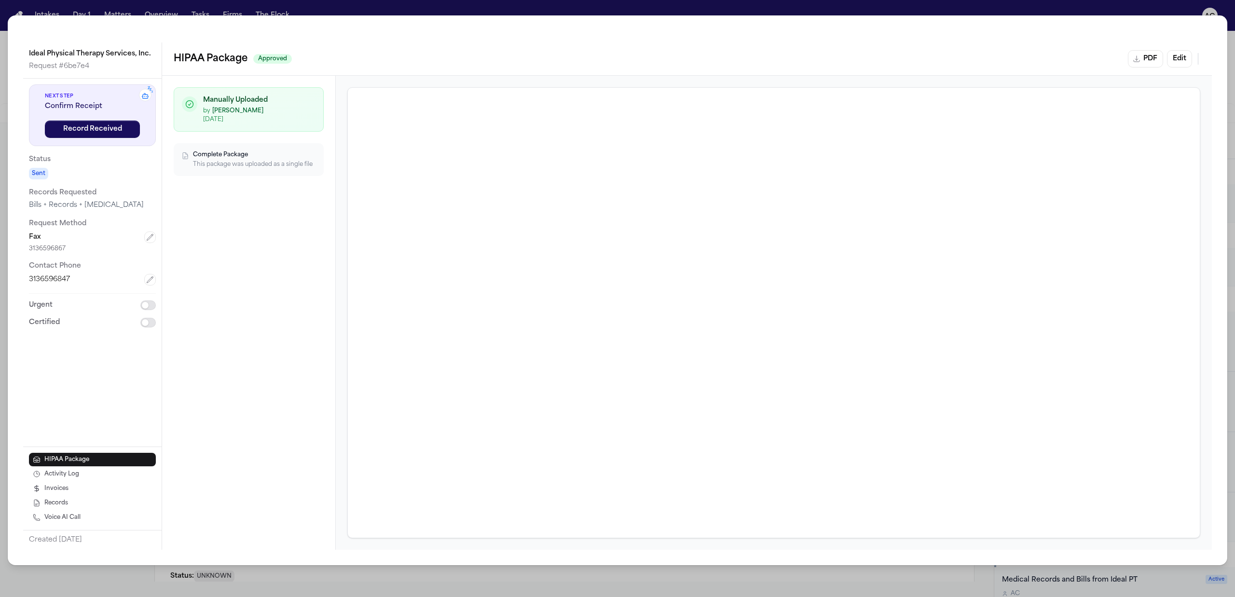
click at [897, 10] on div "Ideal Physical Therapy Services, Inc. Request # 6be7e4 z z z Next Step Confirm …" at bounding box center [617, 298] width 1235 height 597
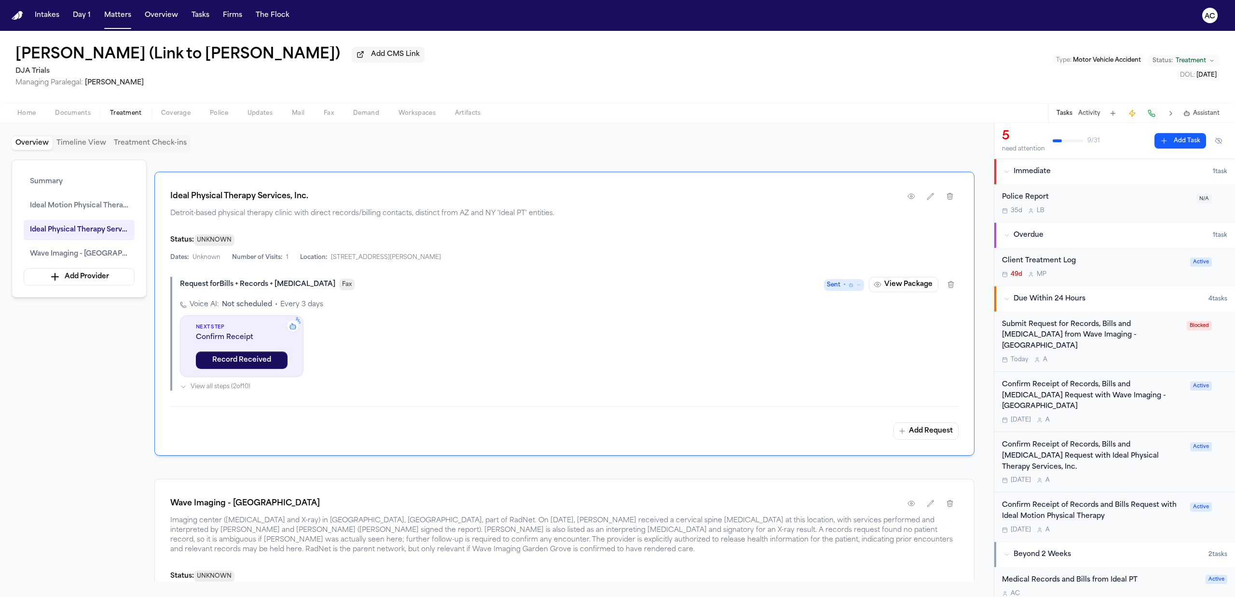
click at [54, 531] on div "Summary Ideal Motion Physical Therapy Ideal Physical Therapy Services, Inc. Wav…" at bounding box center [497, 371] width 971 height 422
click at [69, 443] on div "Summary Ideal Motion Physical Therapy Ideal Physical Therapy Services, Inc. Wav…" at bounding box center [497, 371] width 971 height 422
click at [206, 12] on button "Tasks" at bounding box center [201, 15] width 26 height 17
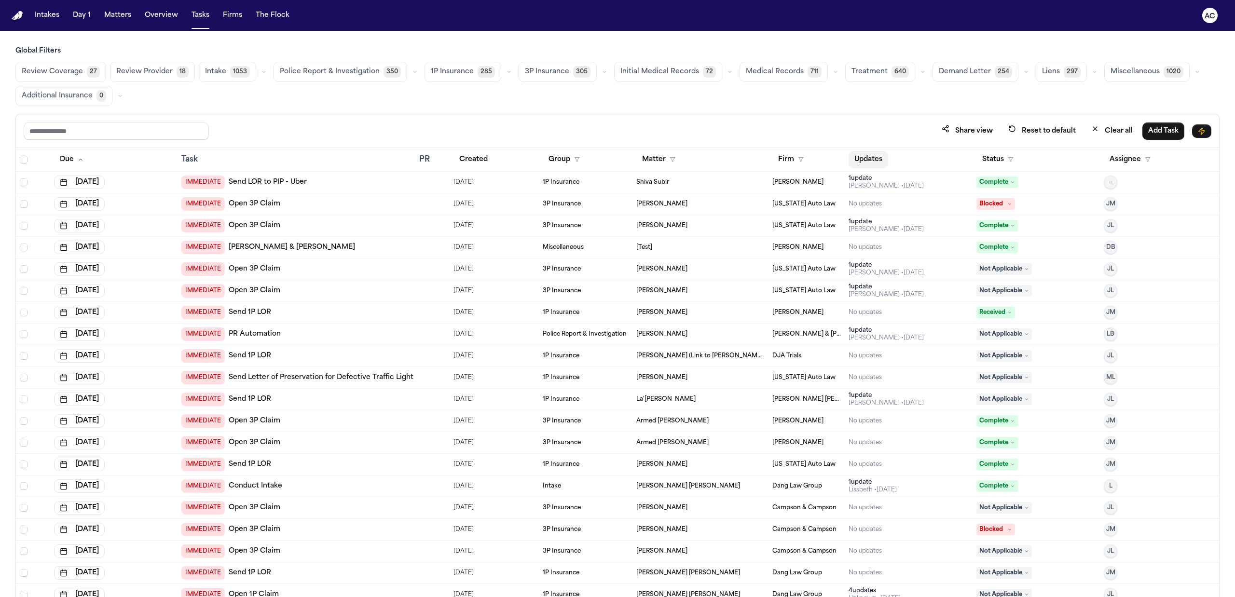
click at [867, 160] on button "Updates" at bounding box center [869, 159] width 40 height 17
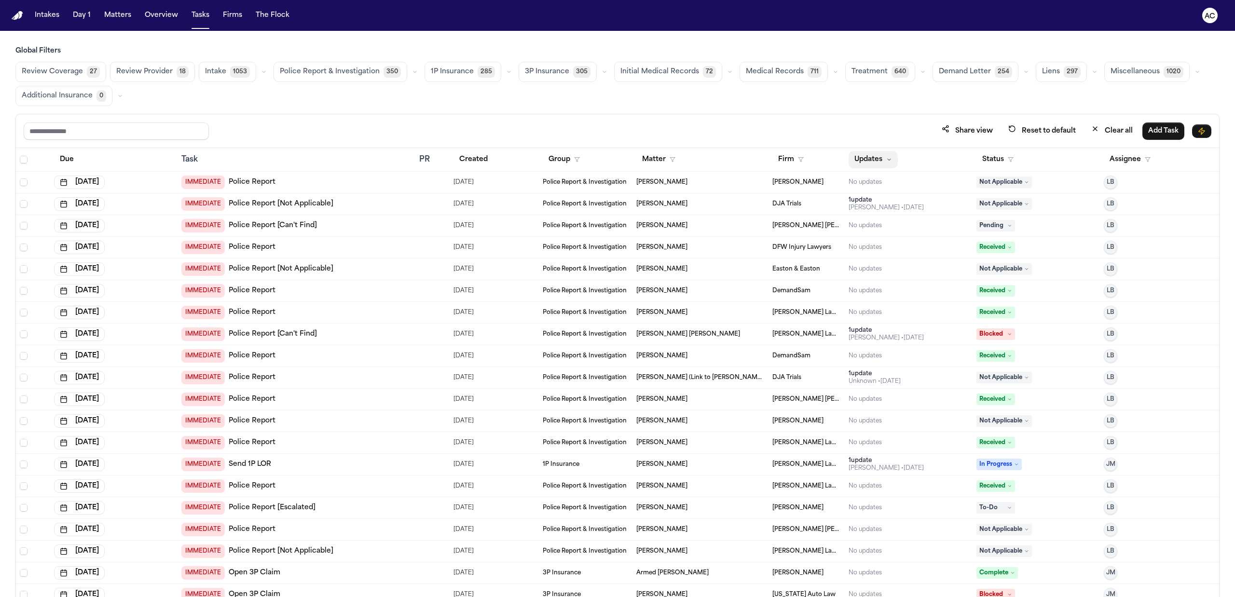
click at [867, 160] on button "Updates" at bounding box center [873, 159] width 49 height 17
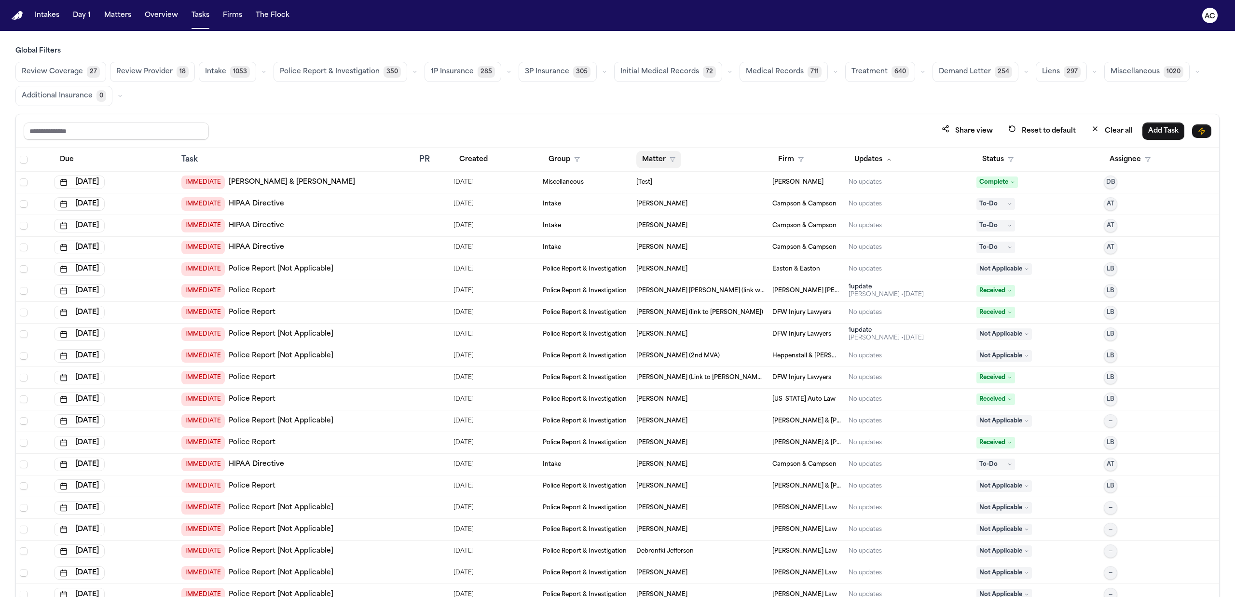
click at [657, 159] on button "Matter" at bounding box center [658, 159] width 45 height 17
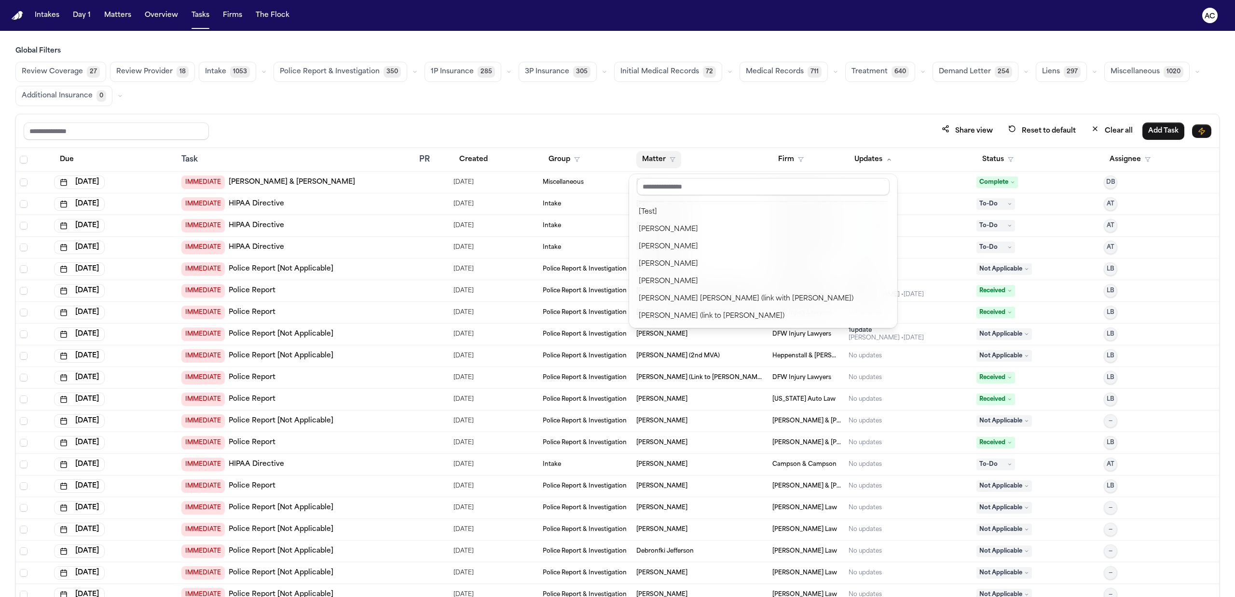
click at [791, 66] on div "Global Filters Review Coverage 27 Review Provider 18 Intake 1053 Police Report …" at bounding box center [617, 342] width 1204 height 593
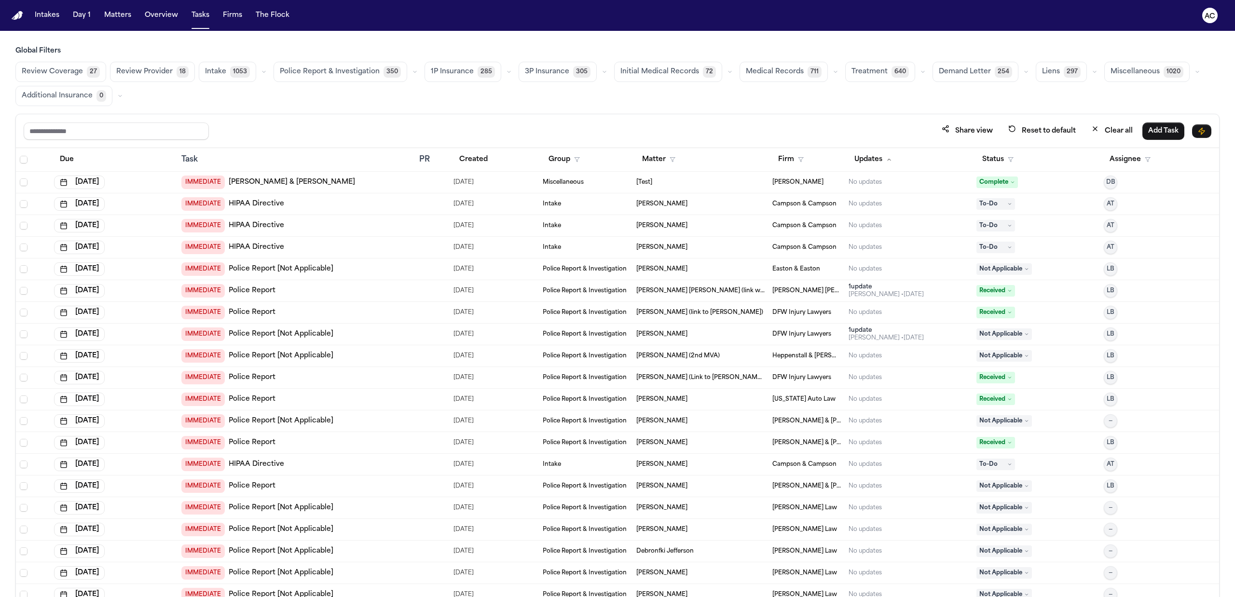
click at [791, 68] on span "Medical Records" at bounding box center [775, 72] width 58 height 10
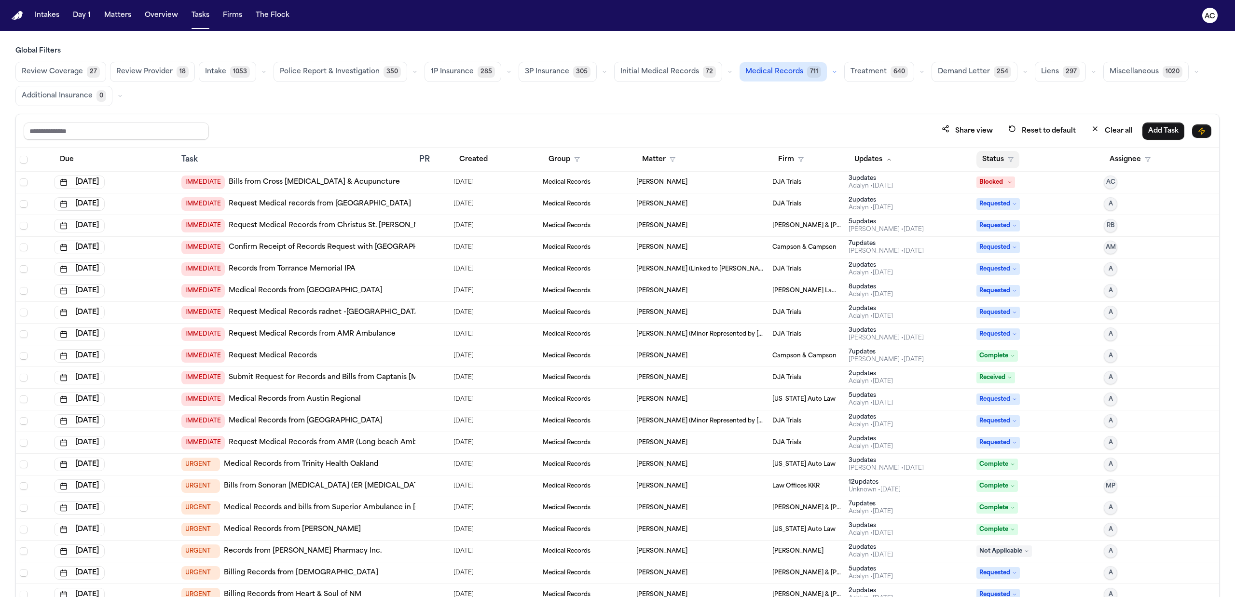
click at [996, 158] on button "Status" at bounding box center [998, 159] width 43 height 17
click at [1006, 249] on div "Pending" at bounding box center [1026, 245] width 81 height 12
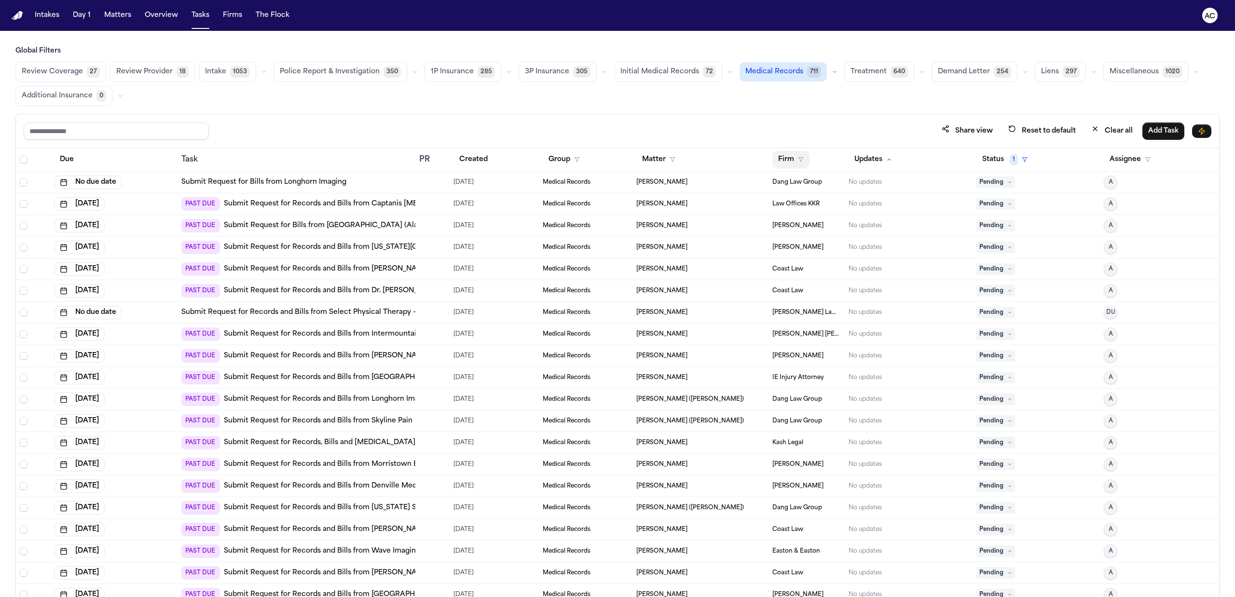
click at [786, 162] on button "Firm" at bounding box center [791, 159] width 37 height 17
click at [814, 284] on div "DJA Trials" at bounding box center [837, 285] width 127 height 12
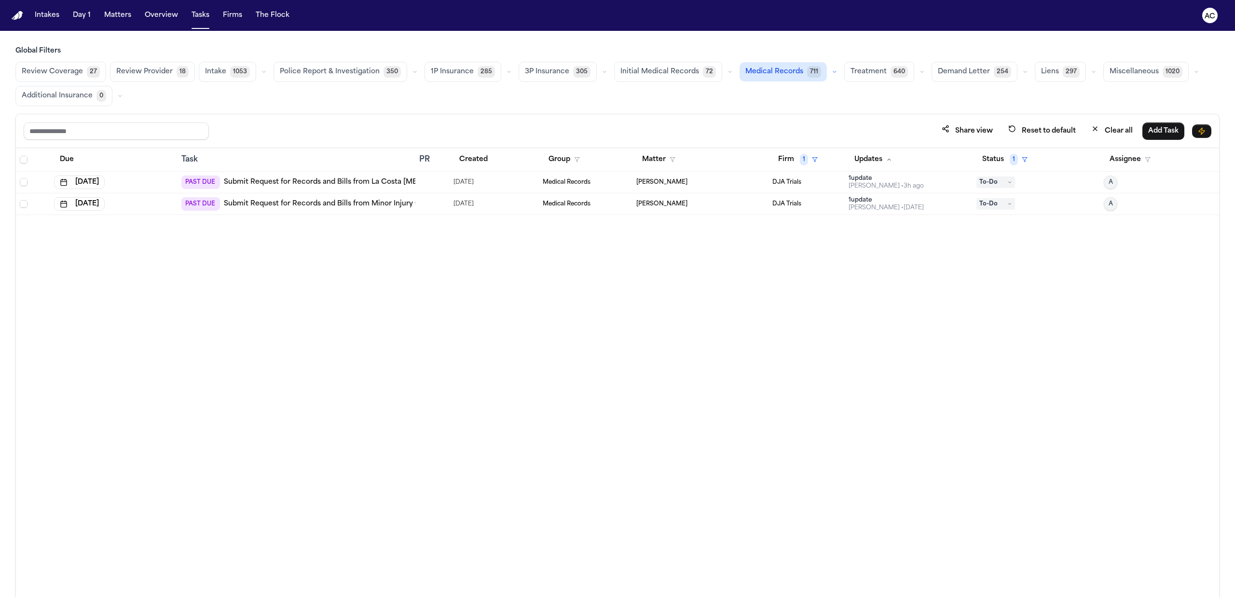
click at [363, 207] on link "Submit Request for Records and Bills from Minor Injury Clinic - [PERSON_NAME], …" at bounding box center [371, 204] width 295 height 10
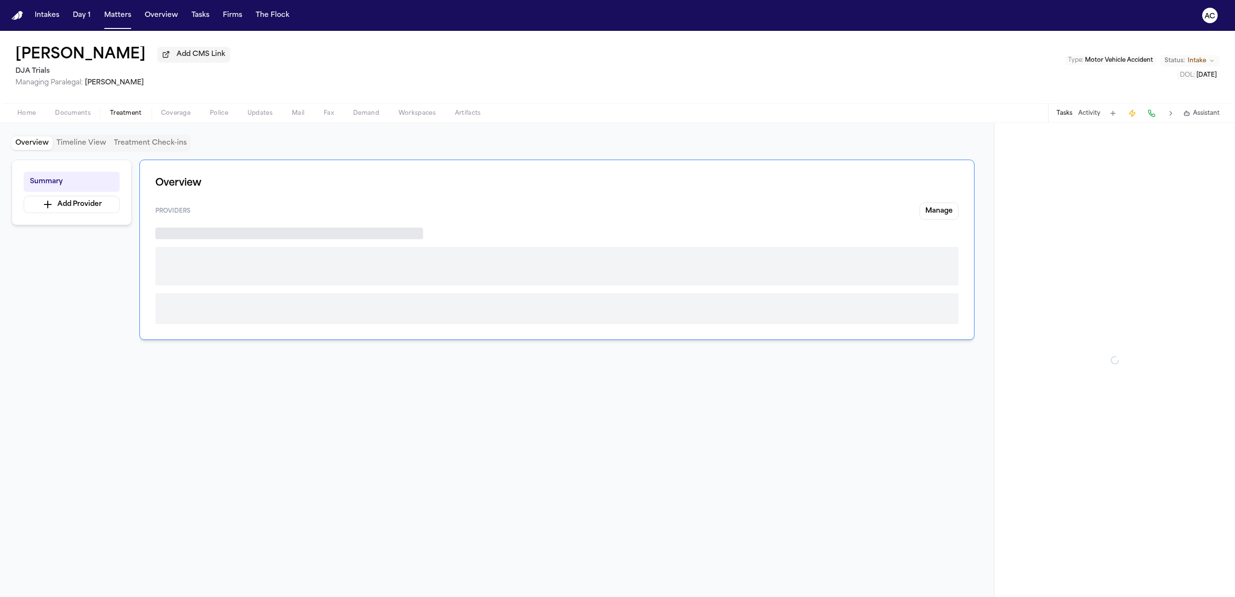
click at [138, 116] on span "Treatment" at bounding box center [126, 114] width 32 height 8
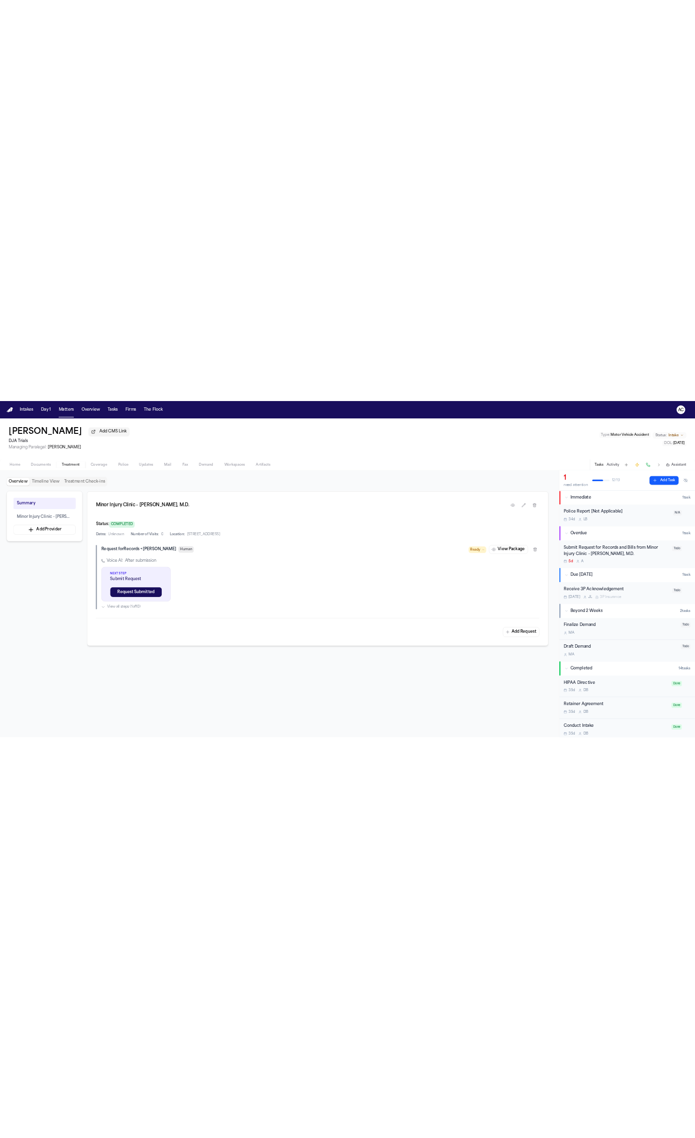
scroll to position [138, 0]
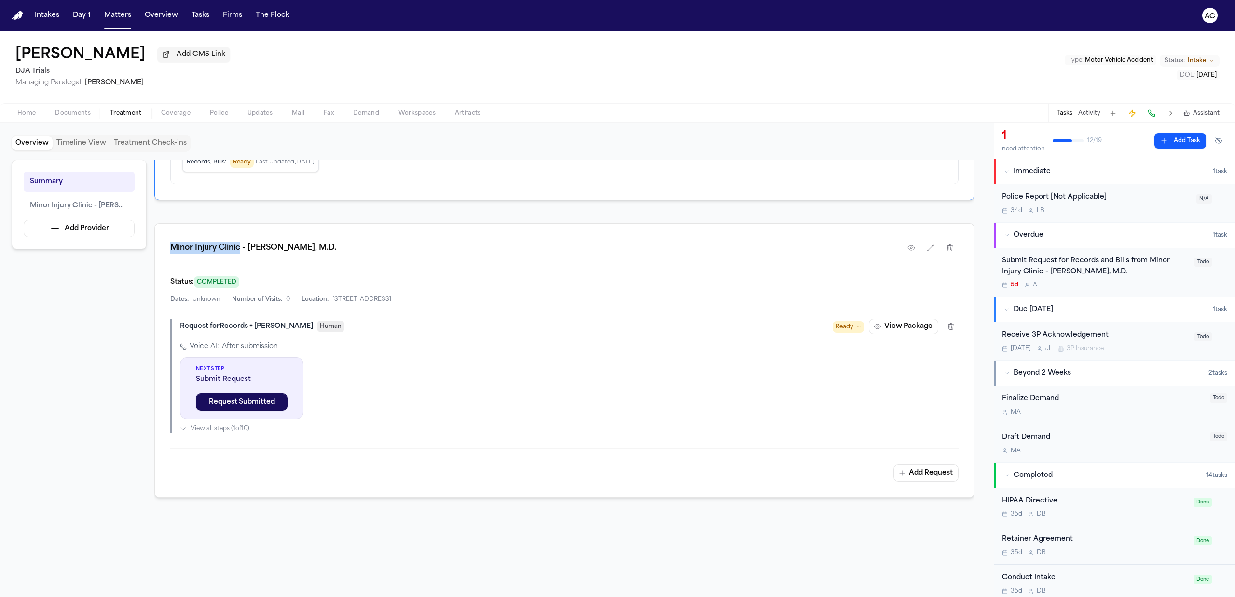
drag, startPoint x: 241, startPoint y: 245, endPoint x: 168, endPoint y: 257, distance: 74.3
click at [168, 257] on div "Minor Injury Clinic - Maryam Banou Safa, M.D. Status: COMPLETED Dates: Unknown …" at bounding box center [564, 360] width 820 height 275
copy h1 "Minor Injury Clinic"
drag, startPoint x: 350, startPoint y: 251, endPoint x: 169, endPoint y: 257, distance: 181.5
click at [169, 257] on div "Minor Injury Clinic - Maryam Banou Safa, M.D. Status: COMPLETED Dates: Unknown …" at bounding box center [564, 360] width 820 height 275
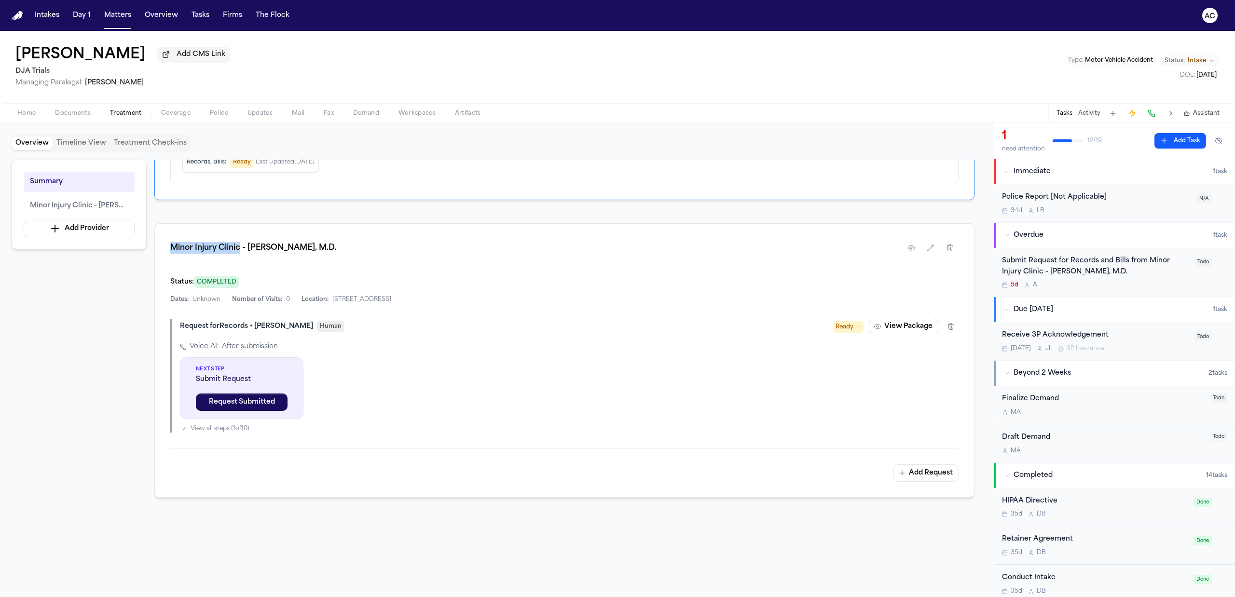
copy h1 "Minor Injury Clinic - Maryam Banou Safa, M.D."
click at [913, 243] on button "button" at bounding box center [911, 247] width 17 height 17
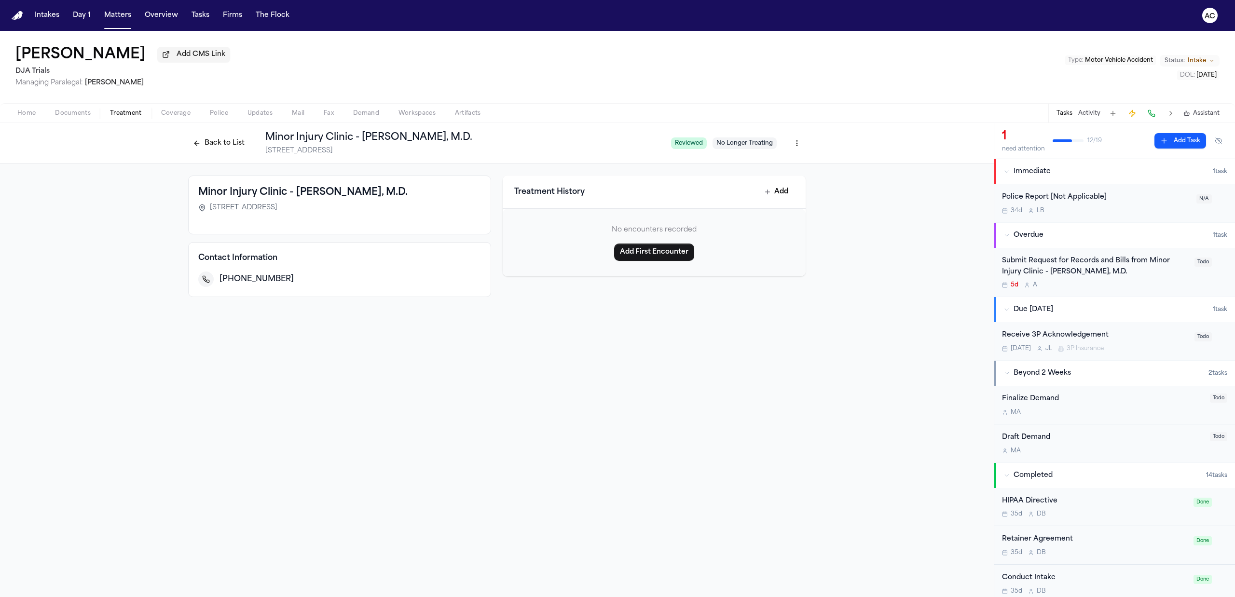
drag, startPoint x: 356, startPoint y: 208, endPoint x: 211, endPoint y: 213, distance: 144.8
click at [211, 213] on div "Minor Injury Clinic - Maryam Banou Safa, M.D. 1425 S Main St, Walnut Creek, CA …" at bounding box center [339, 201] width 283 height 31
copy span "1425 S Main St, Walnut Creek, CA 94596"
drag, startPoint x: 288, startPoint y: 279, endPoint x: 229, endPoint y: 278, distance: 59.4
click at [229, 278] on div "+19252954000" at bounding box center [351, 280] width 262 height 12
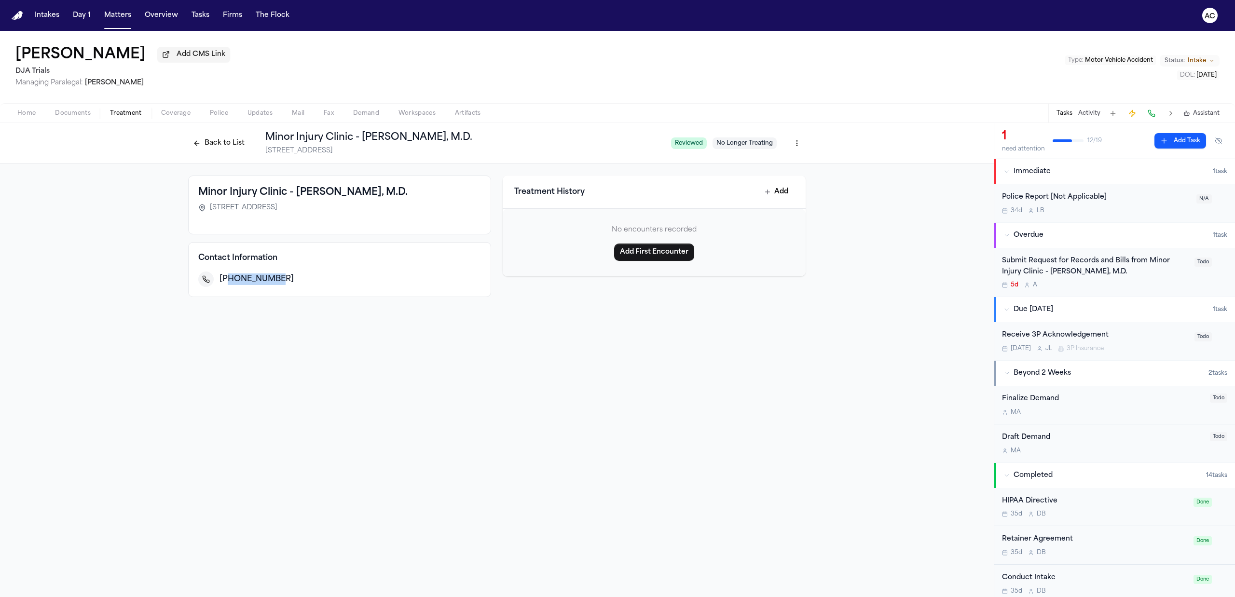
copy span "9252954000"
click at [298, 392] on div "Back to List Minor Injury Clinic - Maryam Banou Safa, M.D. 1425 S Main St, Waln…" at bounding box center [497, 360] width 994 height 474
drag, startPoint x: 352, startPoint y: 207, endPoint x: 209, endPoint y: 207, distance: 142.3
click at [209, 207] on div "1425 S Main St, Walnut Creek, CA 94596" at bounding box center [339, 208] width 283 height 10
copy span "1425 S Main St, Walnut Creek, CA 94596"
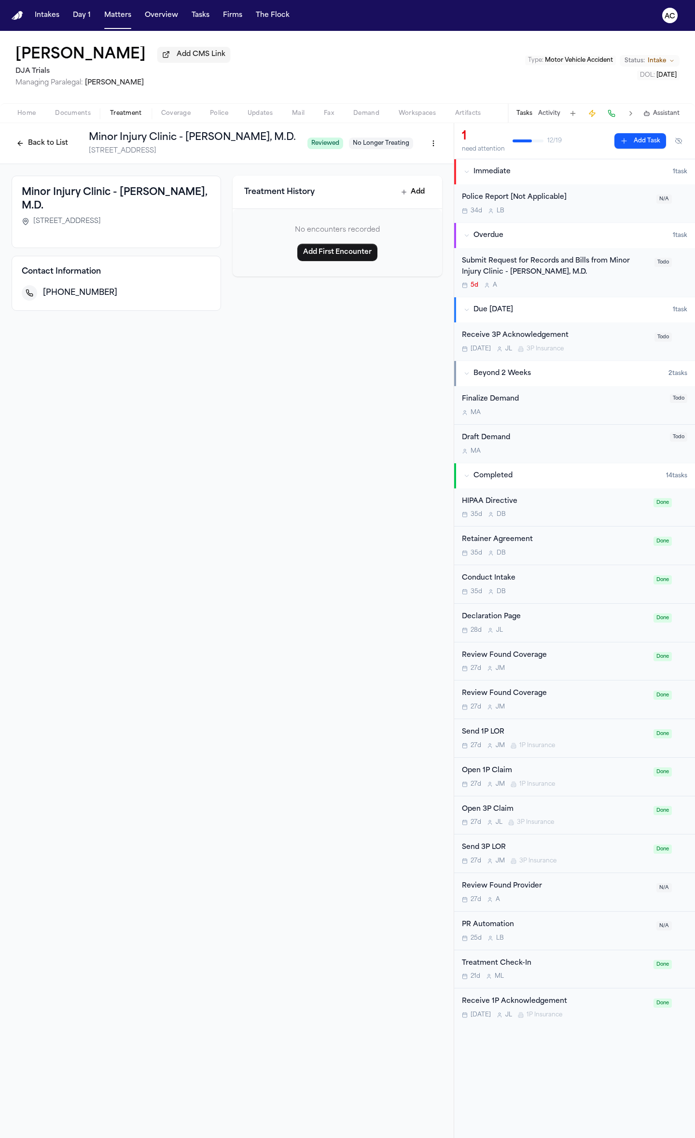
click at [55, 145] on button "Back to List" at bounding box center [42, 143] width 61 height 15
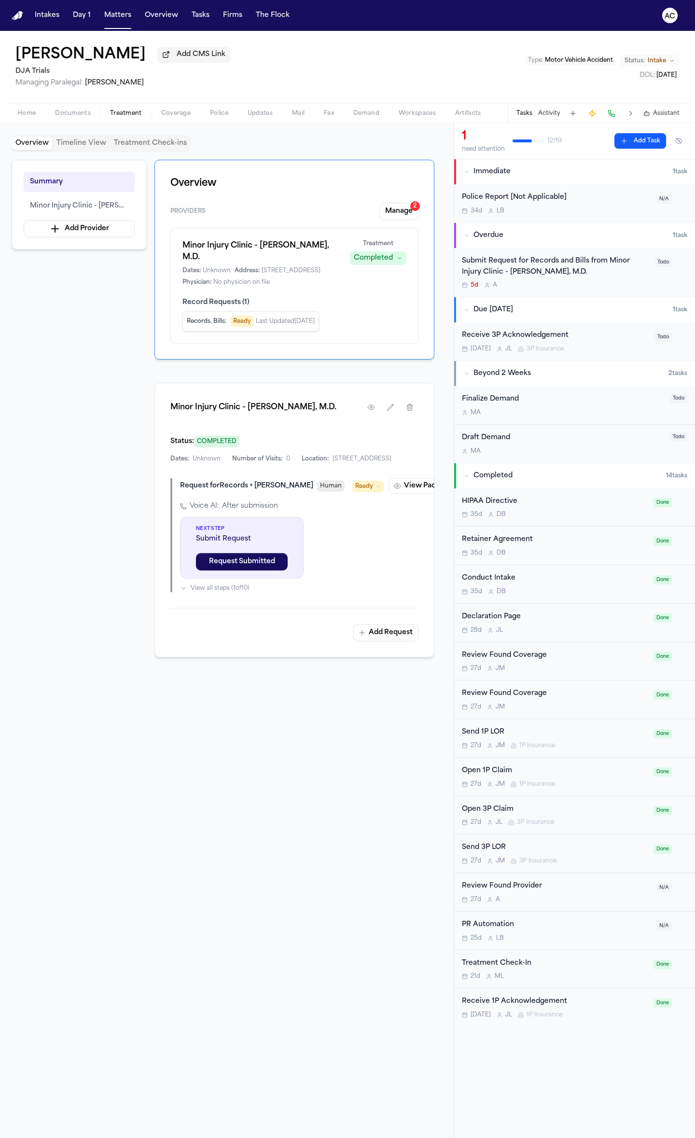
click at [69, 111] on span "Documents" at bounding box center [73, 114] width 36 height 8
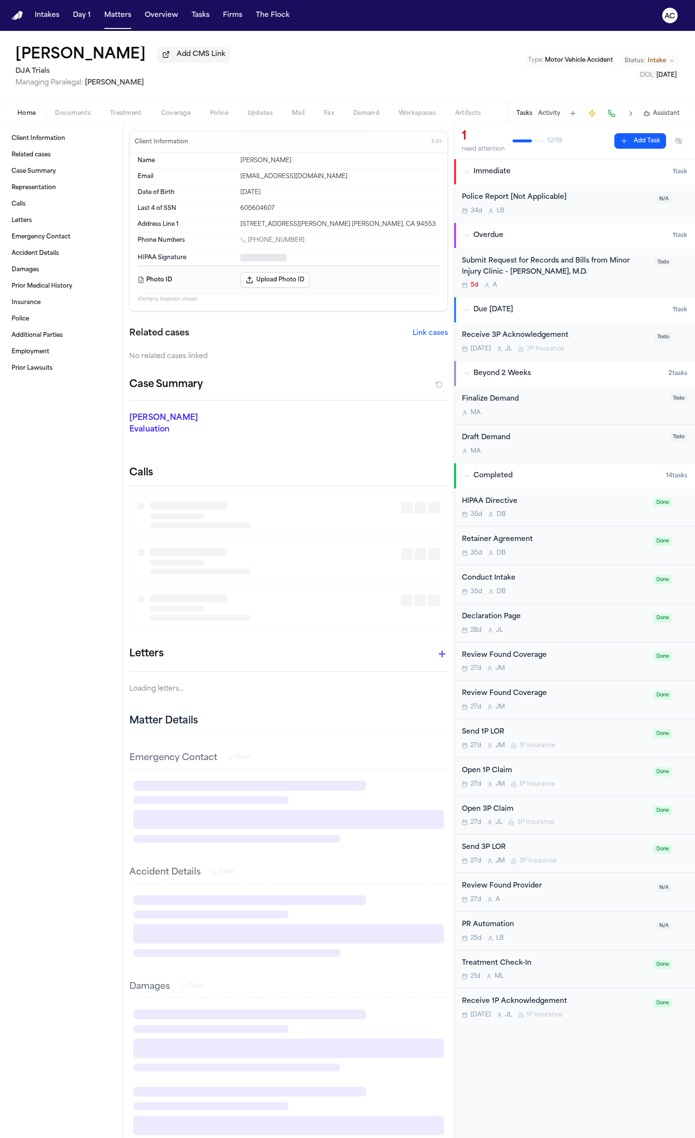
drag, startPoint x: 22, startPoint y: 112, endPoint x: 118, endPoint y: 152, distance: 103.8
click at [23, 112] on span "Home" at bounding box center [26, 114] width 18 height 8
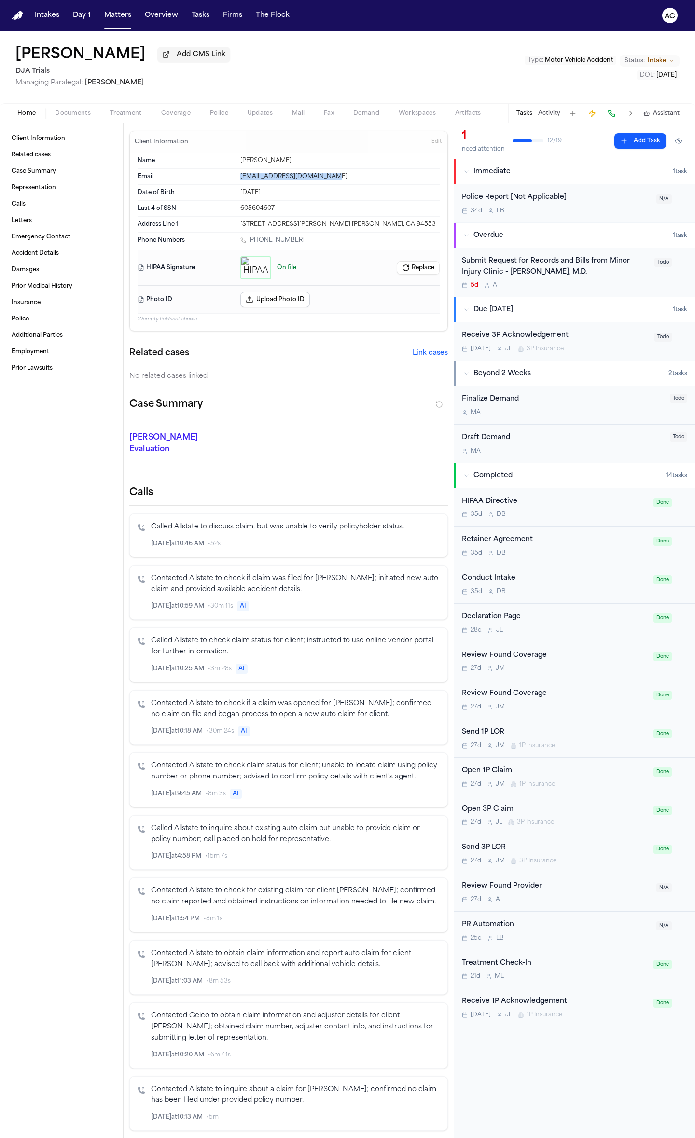
drag, startPoint x: 317, startPoint y: 176, endPoint x: 233, endPoint y: 174, distance: 85.0
click at [233, 174] on div "Email caitlynraaronson@gmail.com" at bounding box center [289, 177] width 302 height 16
copy div "caitlynraaronson@gmail.com"
drag, startPoint x: 286, startPoint y: 210, endPoint x: 237, endPoint y: 205, distance: 48.5
click at [205, 204] on div "Last 4 of SSN 605604607" at bounding box center [289, 209] width 302 height 16
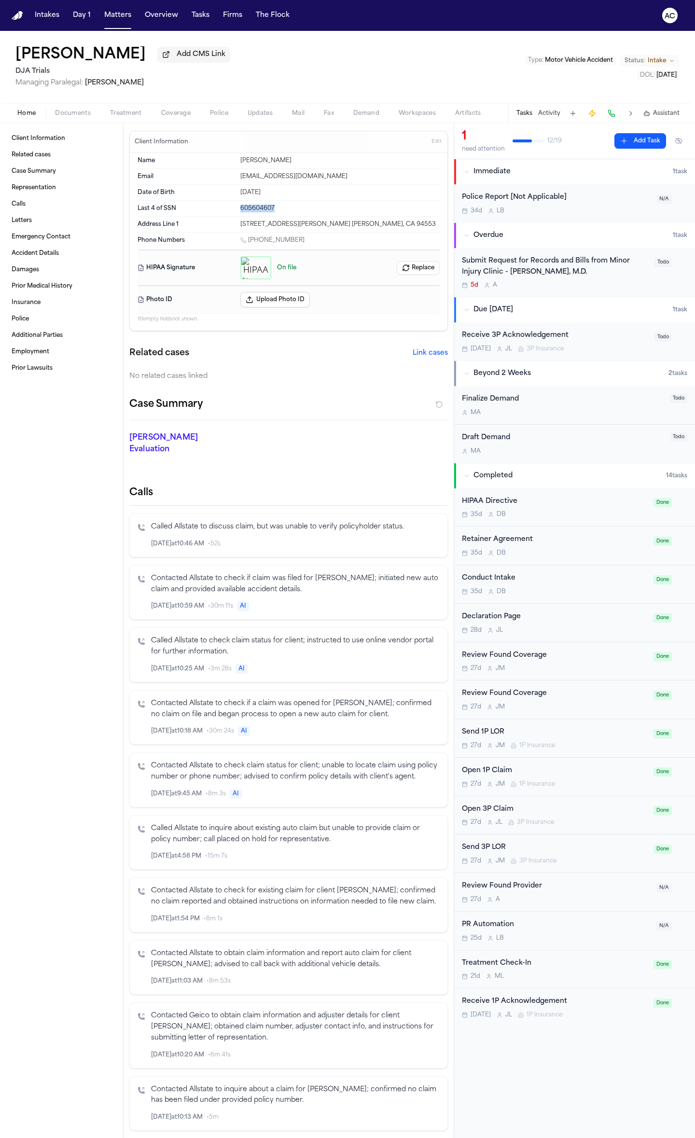
copy div "605604607"
drag, startPoint x: 301, startPoint y: 242, endPoint x: 262, endPoint y: 243, distance: 38.6
click at [249, 242] on div "1 (559) 355-1638" at bounding box center [339, 240] width 199 height 9
copy link "(559) 355-1638"
drag, startPoint x: 330, startPoint y: 176, endPoint x: 234, endPoint y: 175, distance: 96.5
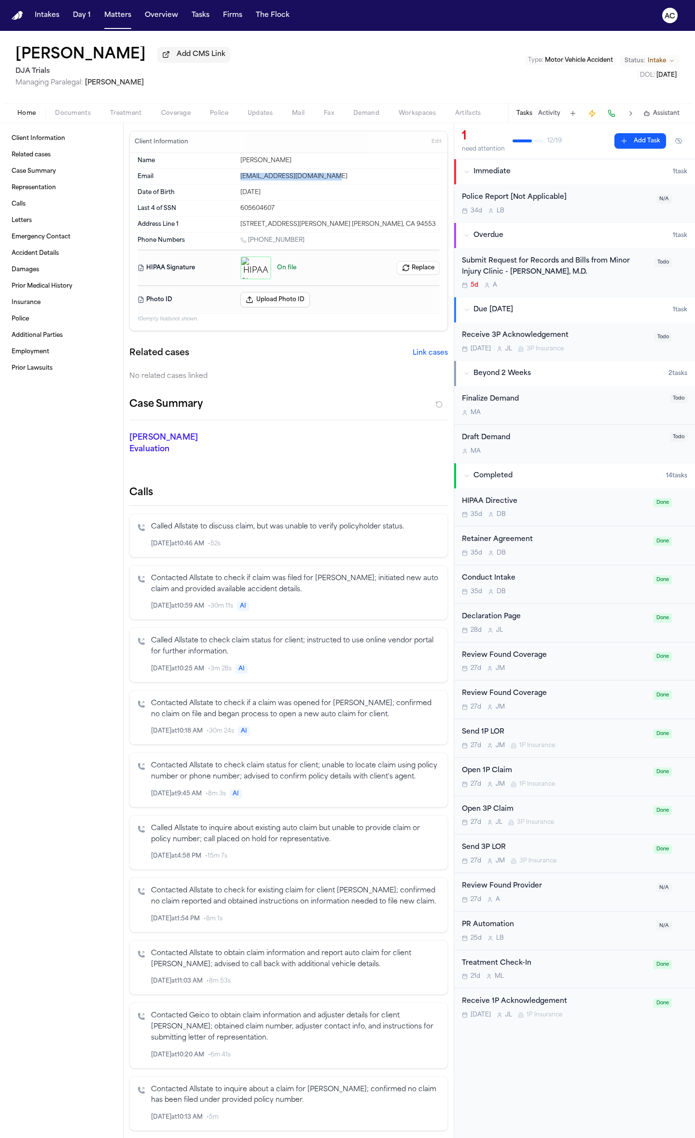
click at [234, 175] on div "Email caitlynraaronson@gmail.com" at bounding box center [289, 177] width 302 height 16
copy div "caitlynraaronson@gmail.com"
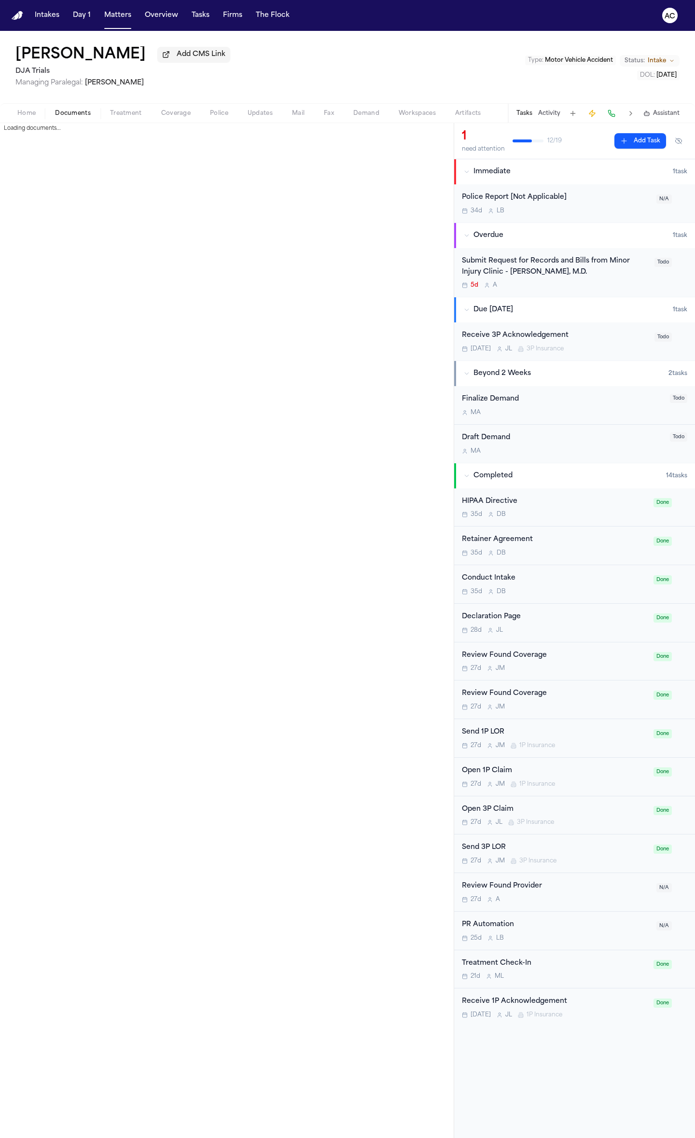
click at [83, 112] on span "Documents" at bounding box center [73, 114] width 36 height 8
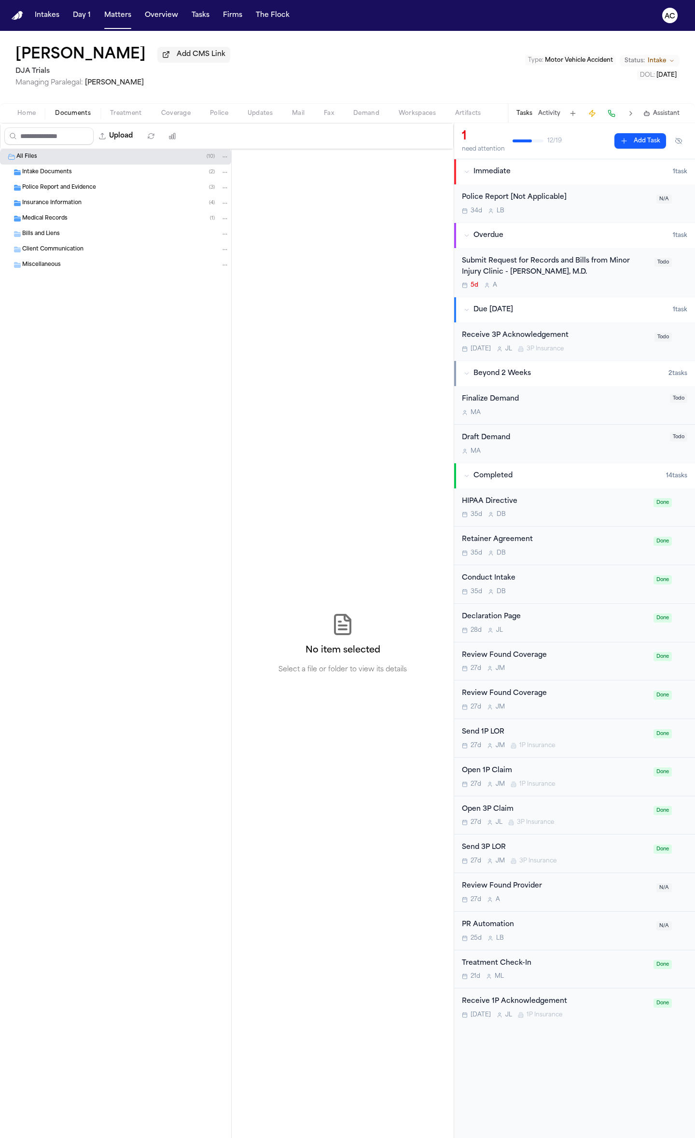
click at [84, 223] on div "Medical Records ( 1 )" at bounding box center [125, 218] width 207 height 9
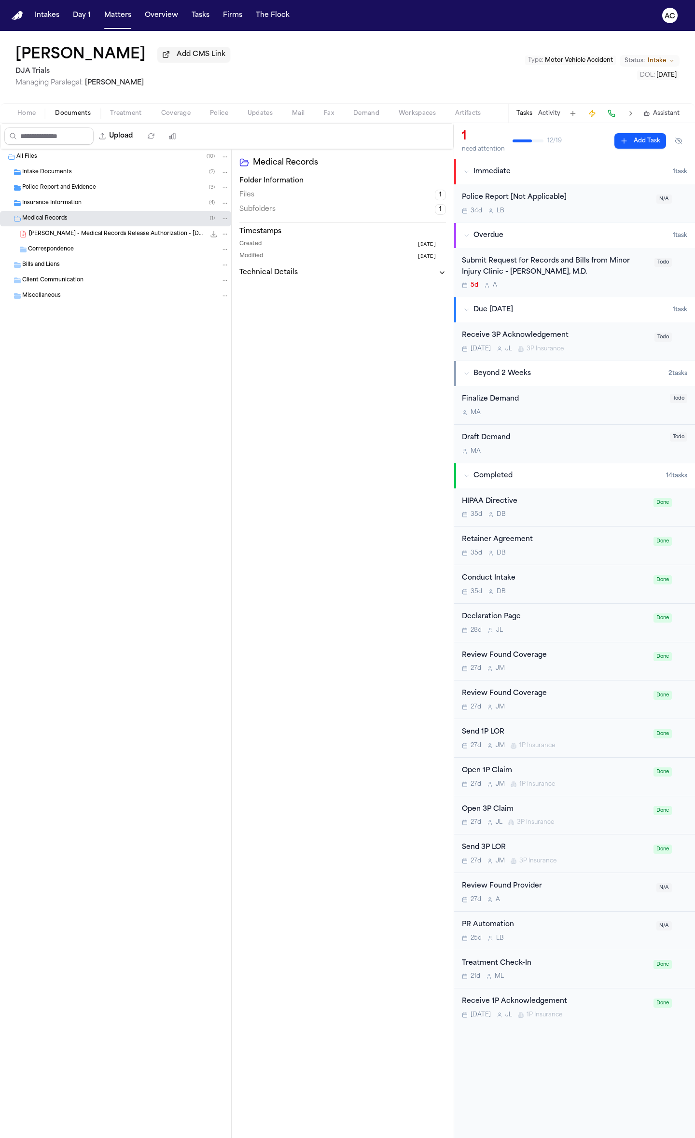
click at [121, 234] on span "C. Aaronson - Medical Records Release Authorization - 9.9.25" at bounding box center [117, 234] width 176 height 8
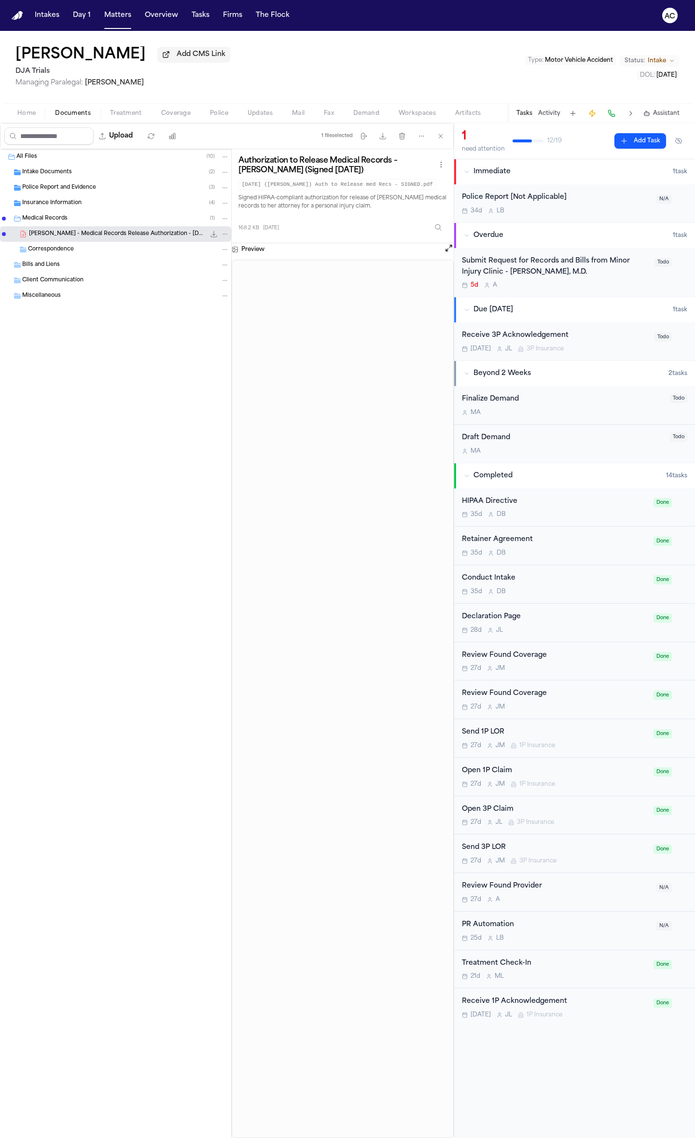
click at [124, 235] on span "C. Aaronson - Medical Records Release Authorization - 9.9.25" at bounding box center [117, 234] width 176 height 8
click at [124, 112] on span "Treatment" at bounding box center [126, 114] width 32 height 8
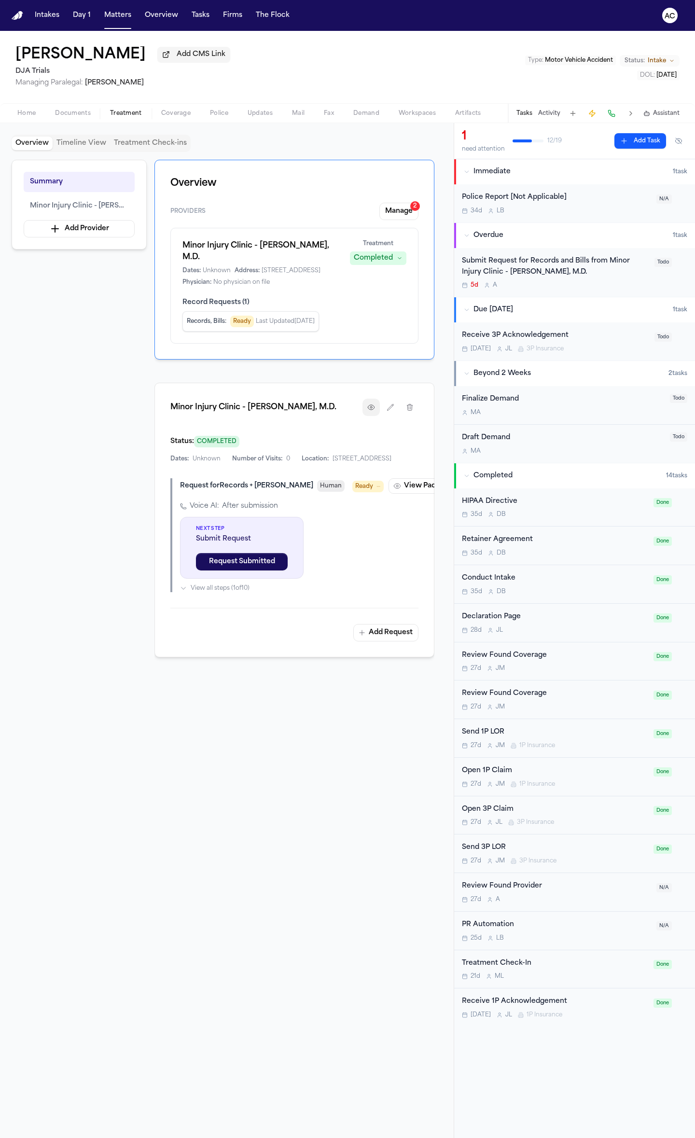
click at [365, 416] on button "button" at bounding box center [370, 407] width 17 height 17
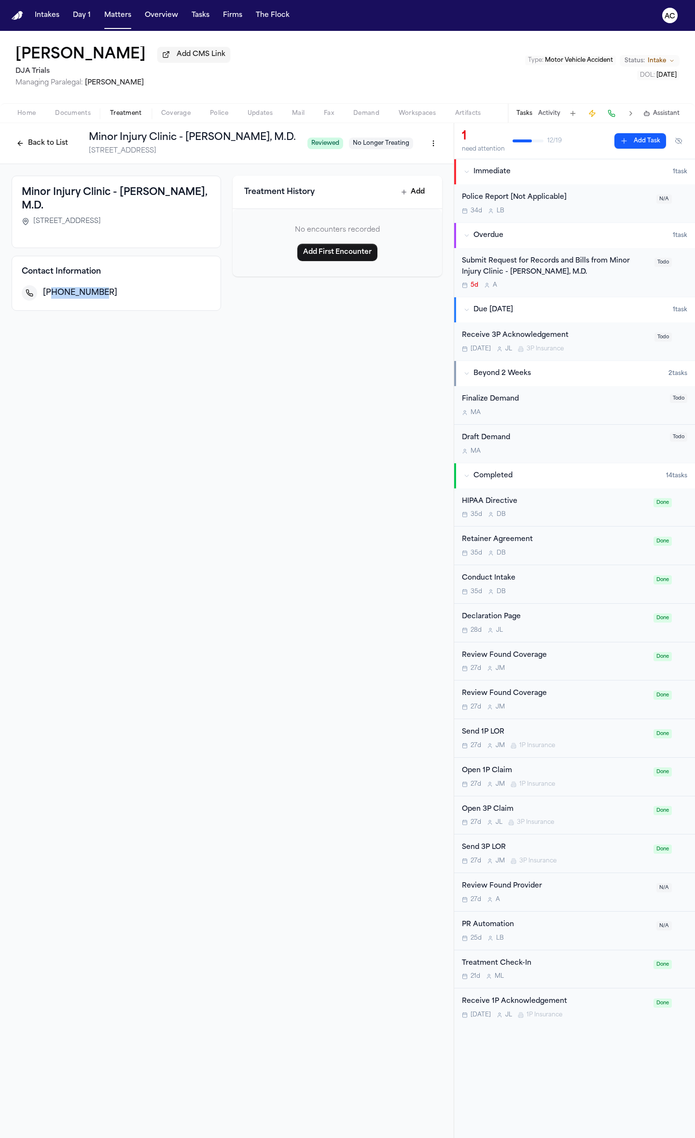
drag, startPoint x: 106, startPoint y: 290, endPoint x: 51, endPoint y: 293, distance: 55.1
click at [51, 293] on div "+19252954000" at bounding box center [127, 293] width 168 height 12
copy span "9252954000"
